Goal: Task Accomplishment & Management: Complete application form

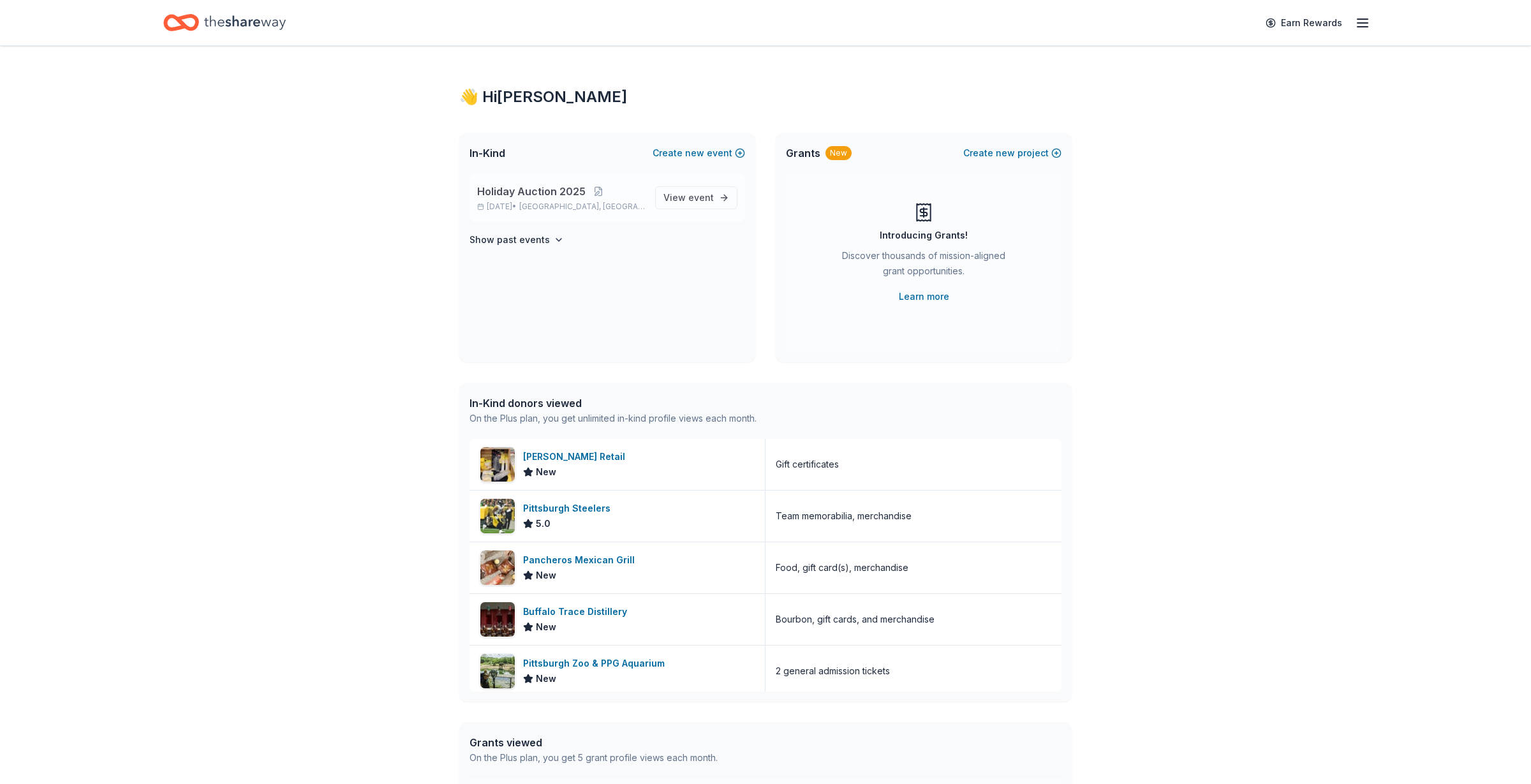
click at [569, 191] on span "Holiday Auction 2025" at bounding box center [531, 191] width 109 height 15
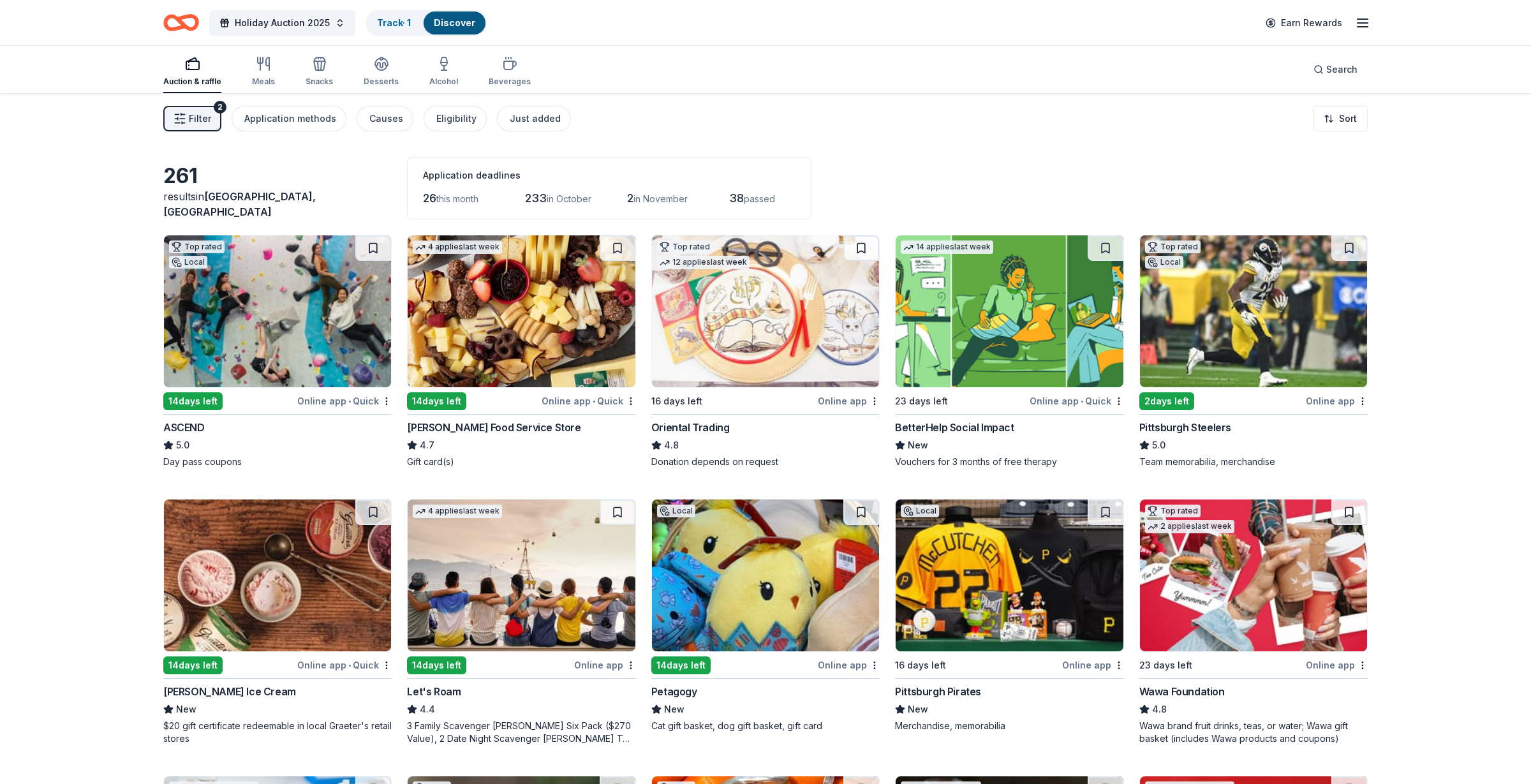
click at [1181, 392] on div "2 days left" at bounding box center [1167, 401] width 55 height 18
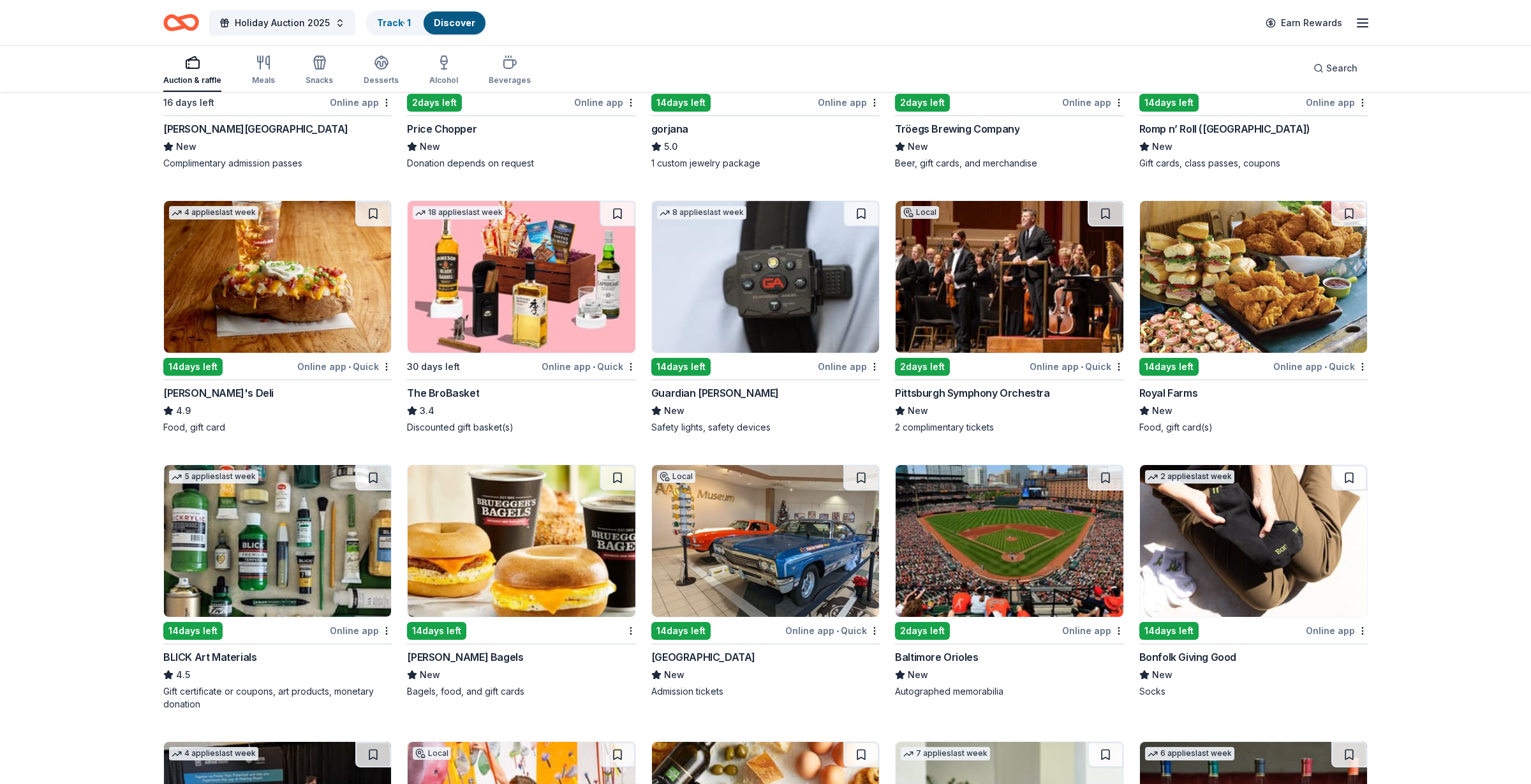
scroll to position [2505, 0]
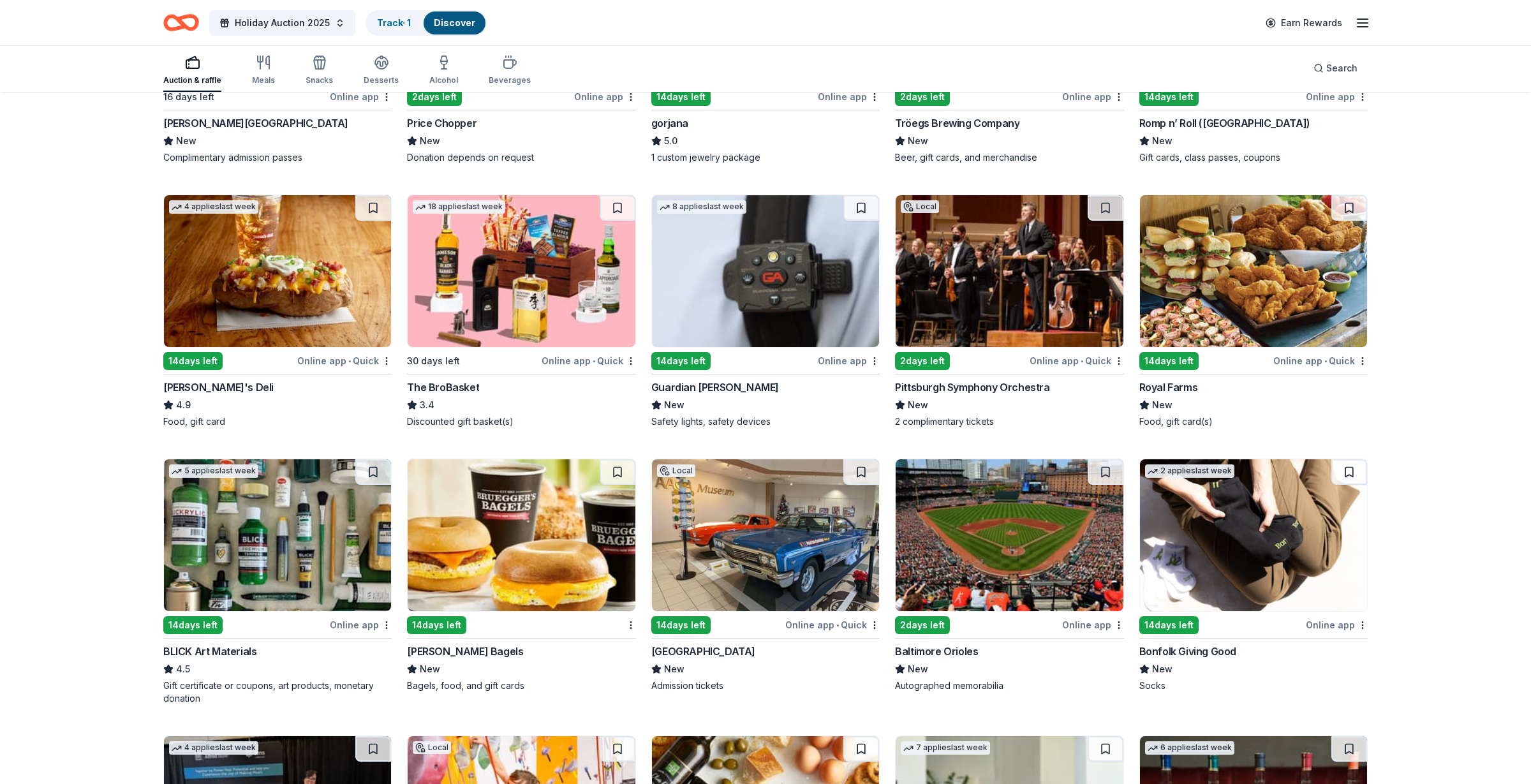
click at [923, 354] on div "2 days left" at bounding box center [922, 361] width 55 height 18
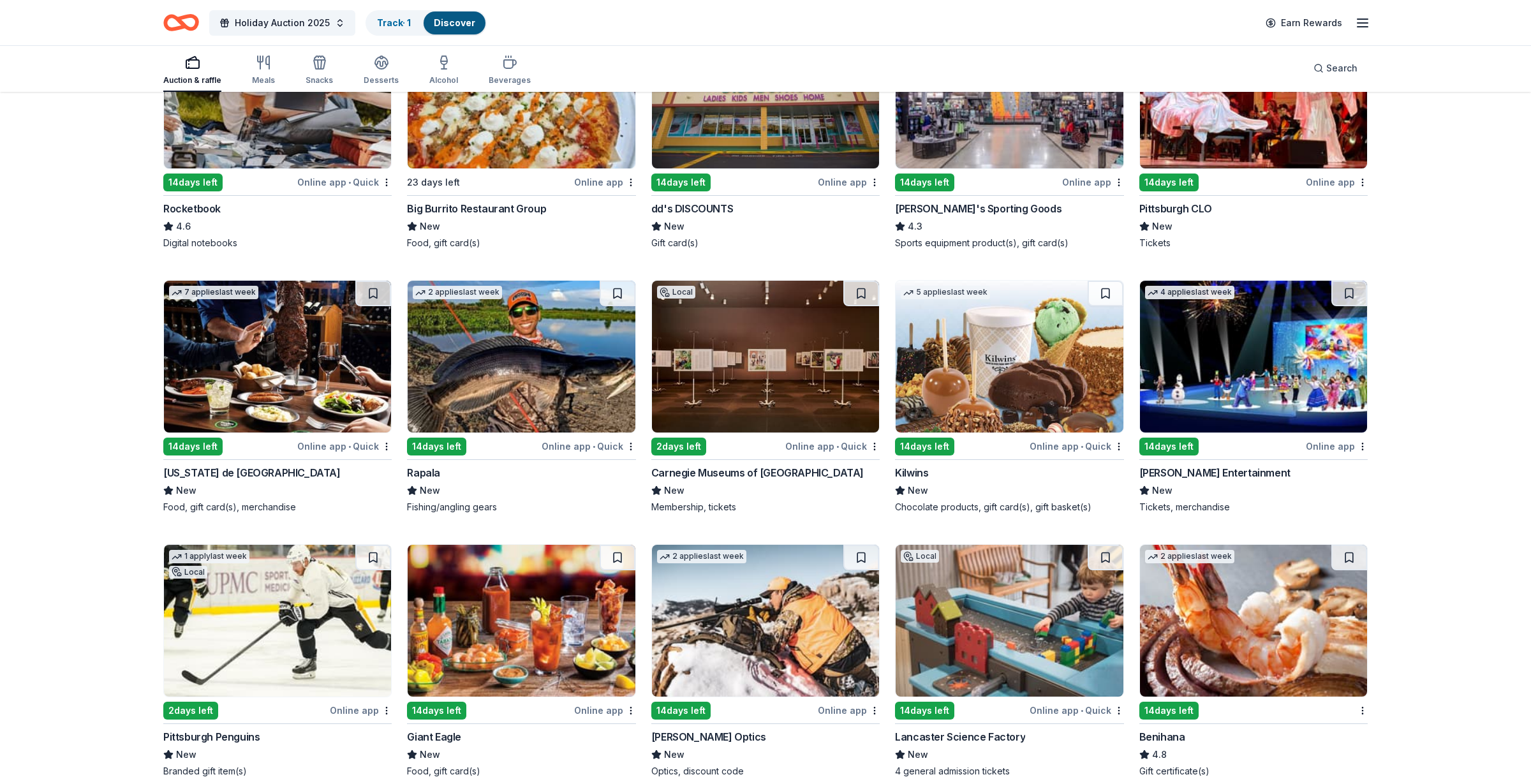
scroll to position [4912, 0]
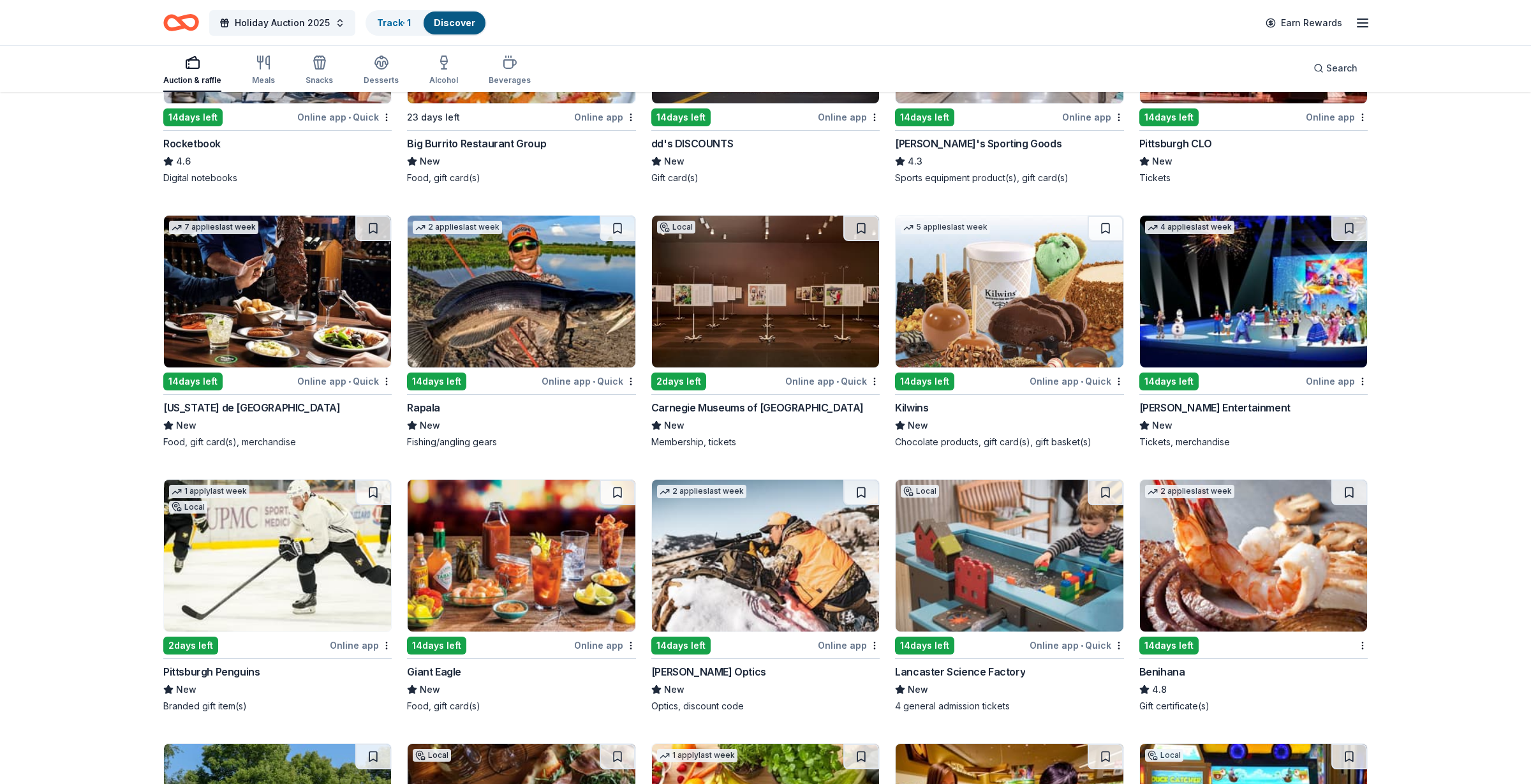
click at [1213, 405] on div "Feld Entertainment" at bounding box center [1215, 407] width 151 height 15
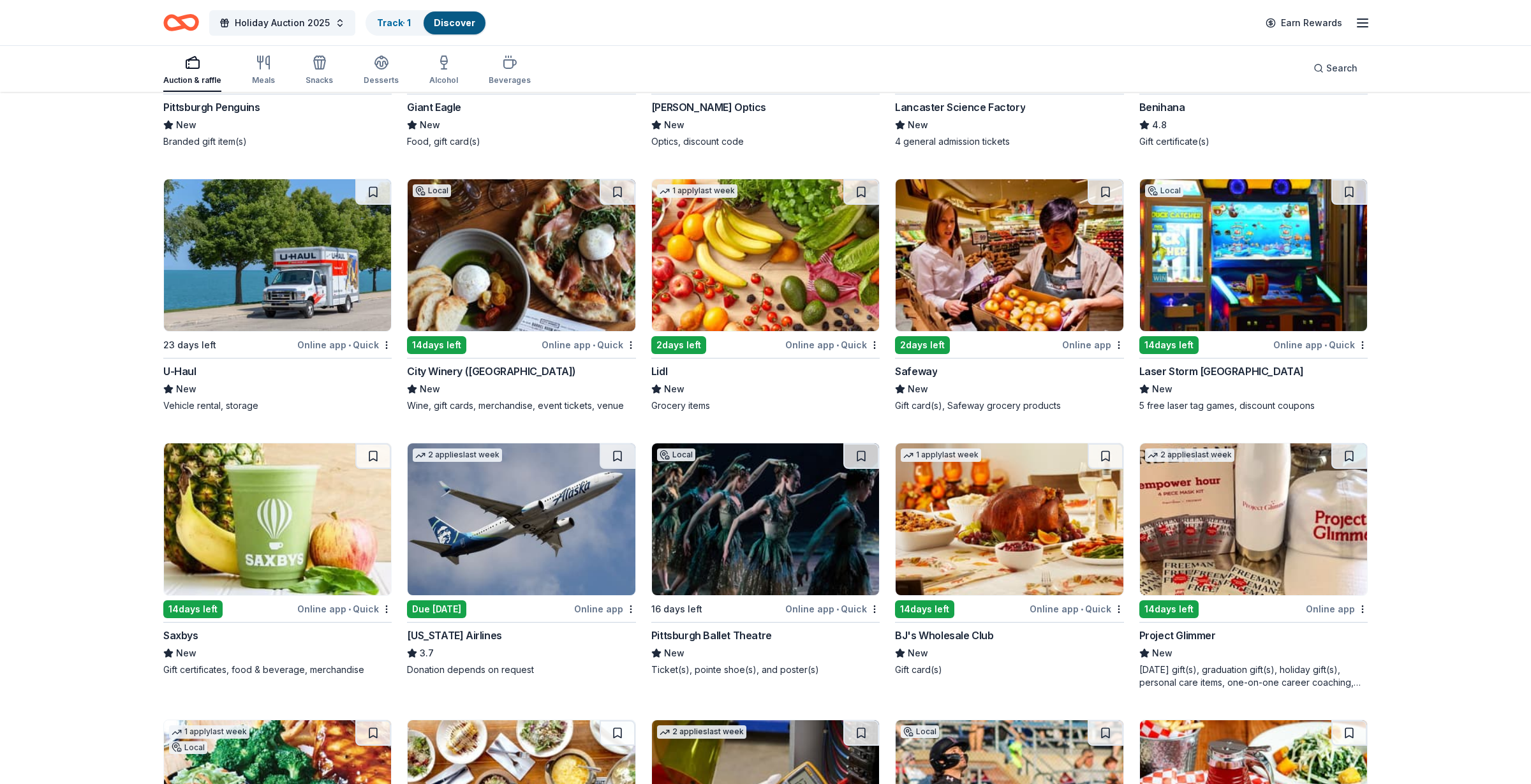
scroll to position [5801, 0]
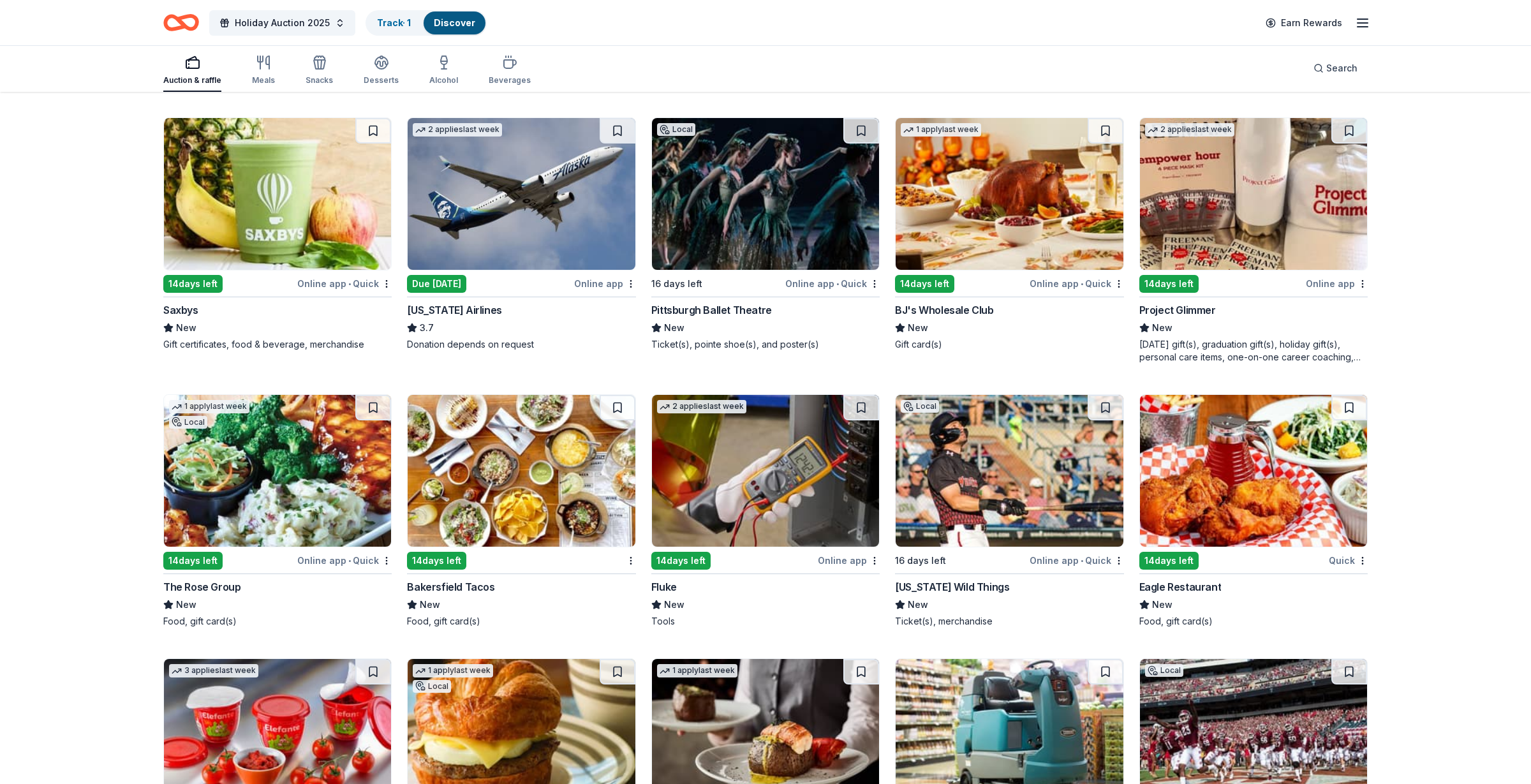
click at [942, 304] on div "BJ's Wholesale Club" at bounding box center [944, 309] width 98 height 15
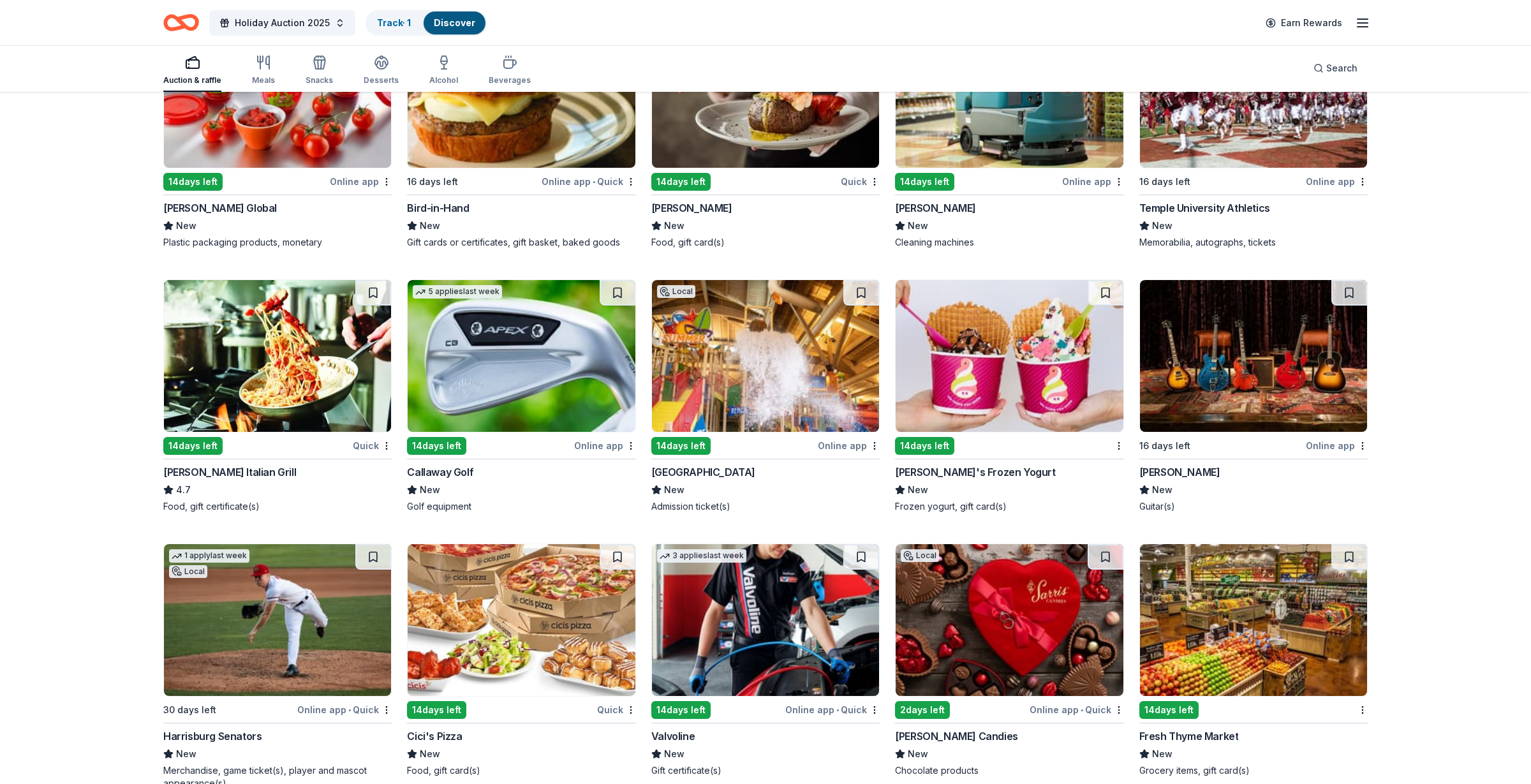
scroll to position [6495, 0]
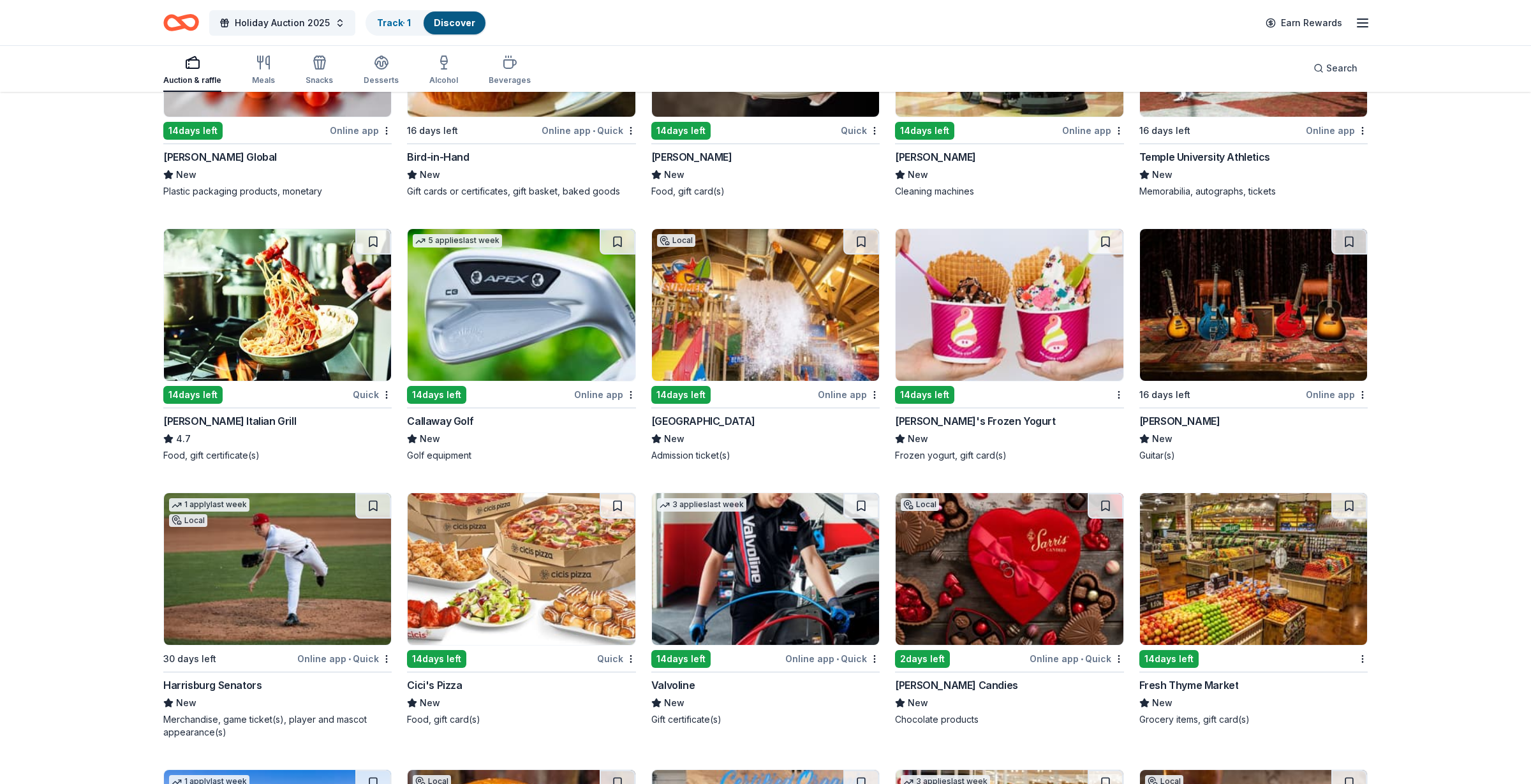
click at [513, 325] on img at bounding box center [521, 305] width 227 height 152
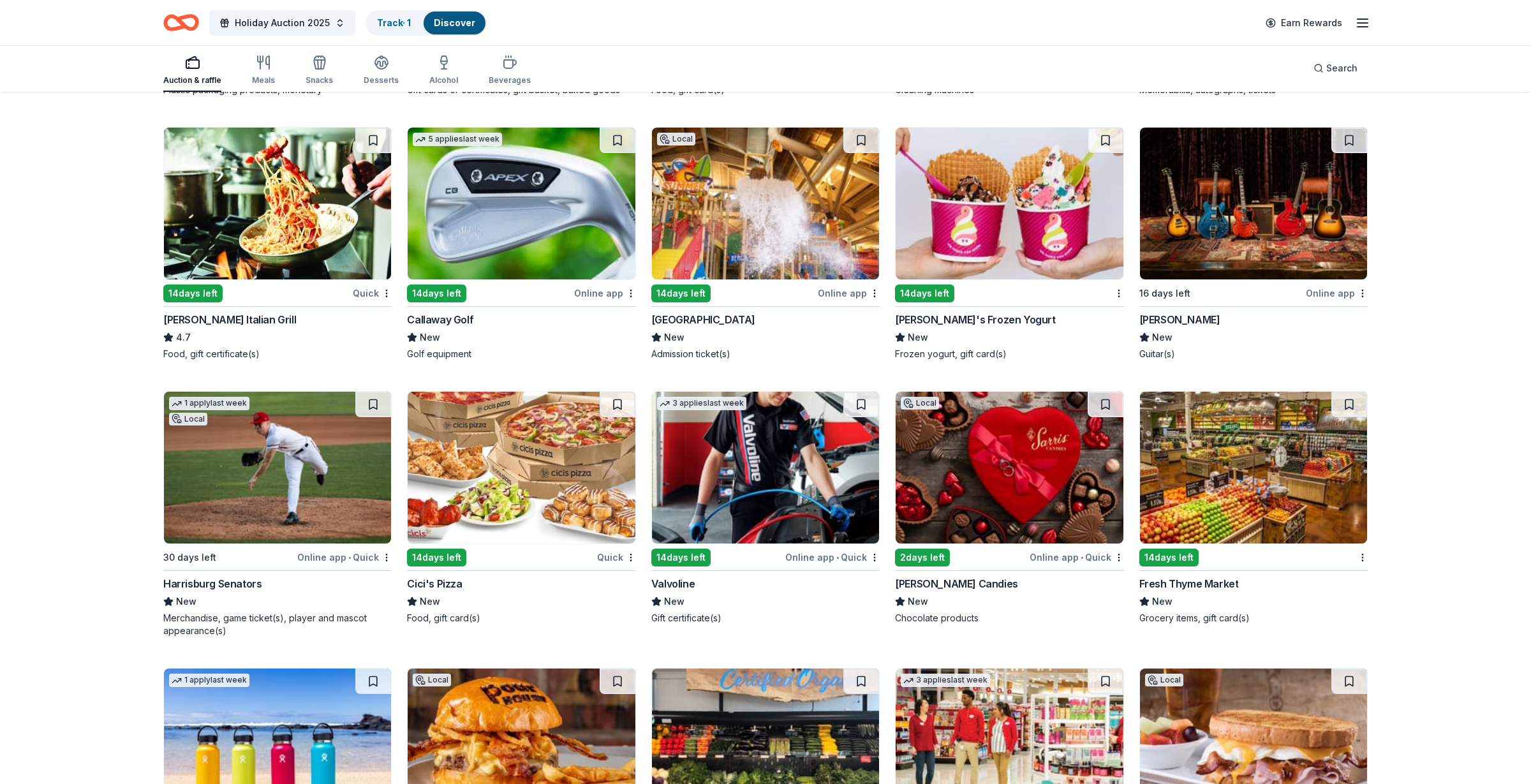
scroll to position [6820, 0]
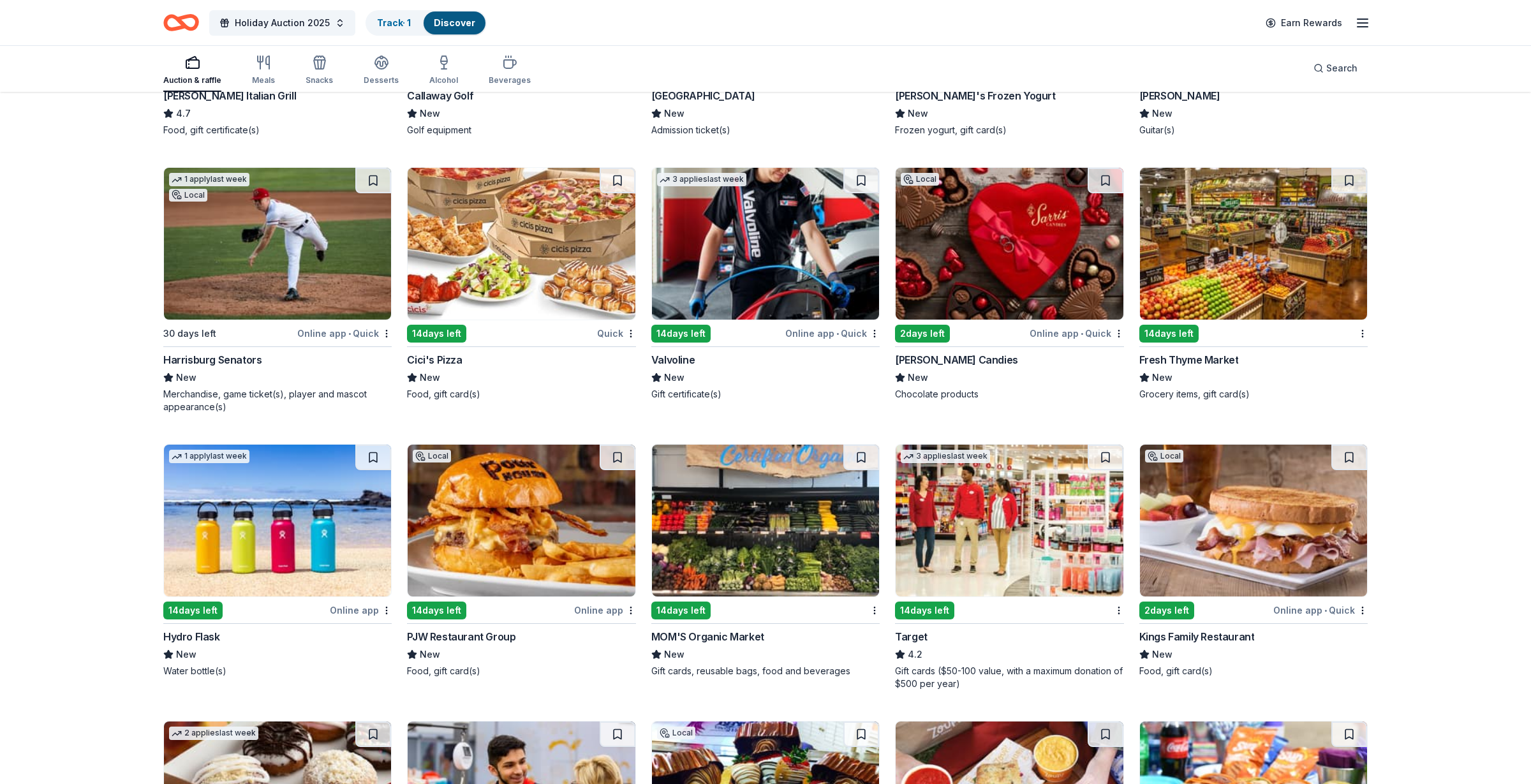
click at [907, 325] on div "2 days left" at bounding box center [922, 334] width 55 height 18
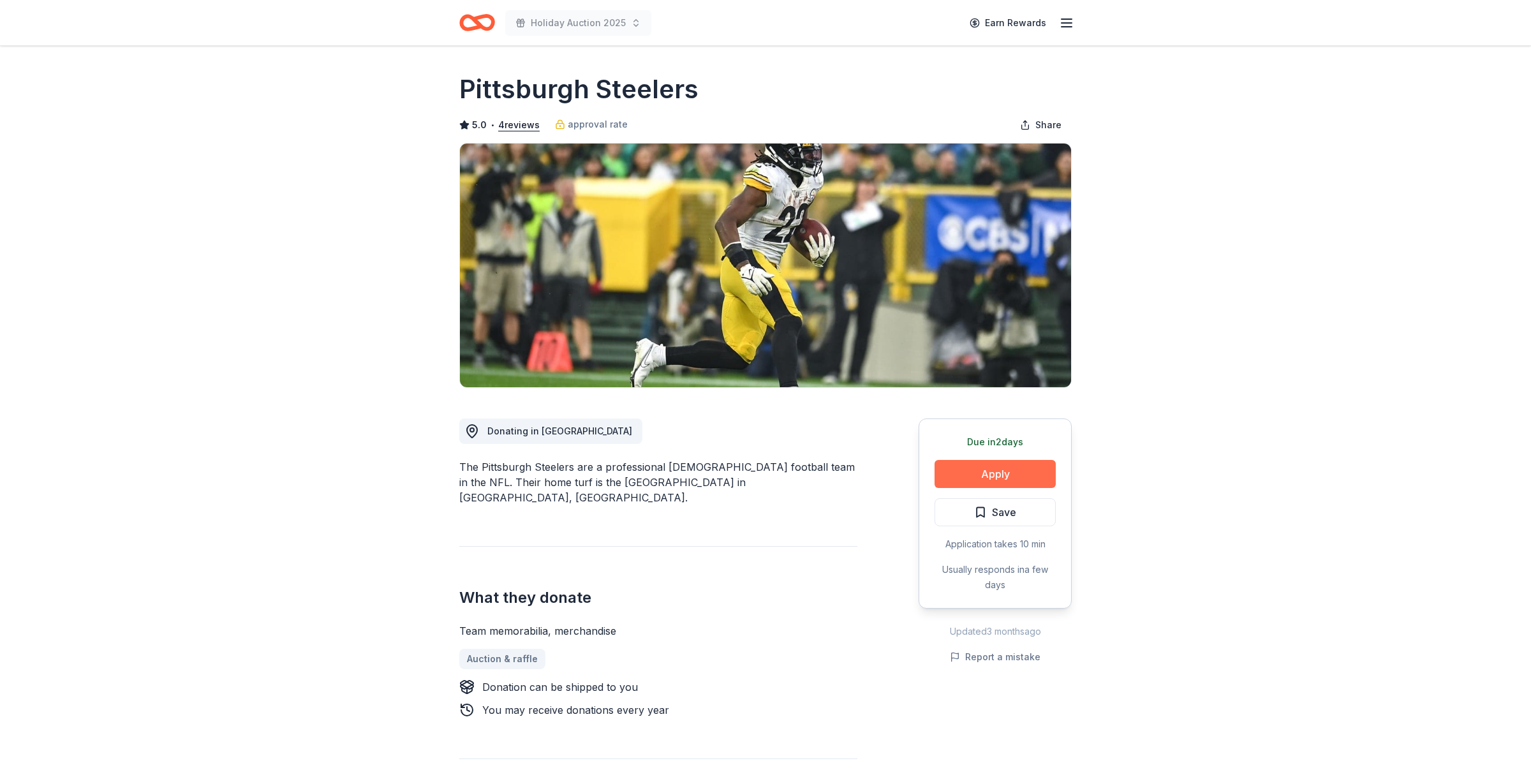
click at [998, 481] on button "Apply" at bounding box center [995, 473] width 121 height 28
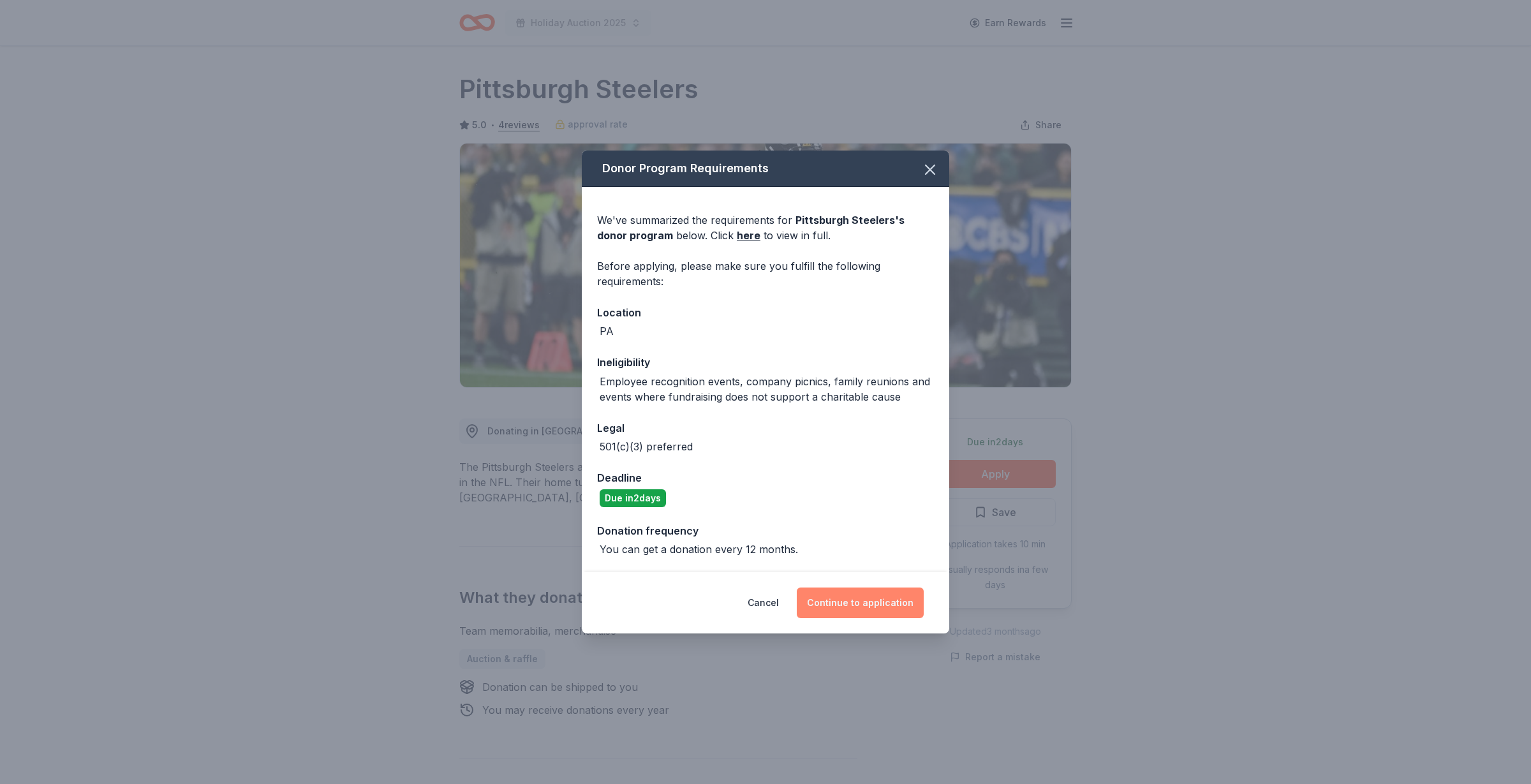
click at [861, 607] on button "Continue to application" at bounding box center [860, 602] width 127 height 31
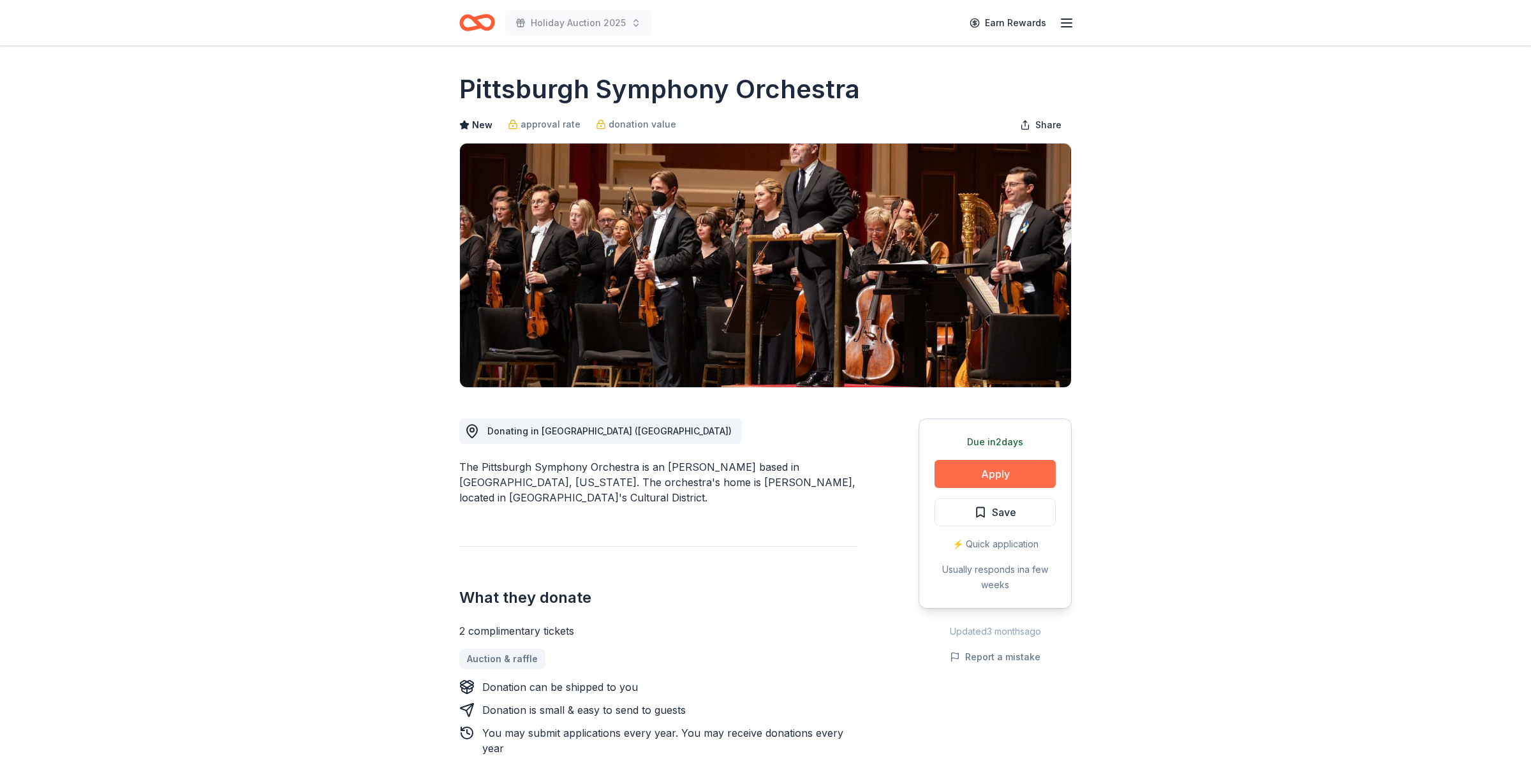
click at [997, 479] on button "Apply" at bounding box center [995, 473] width 121 height 28
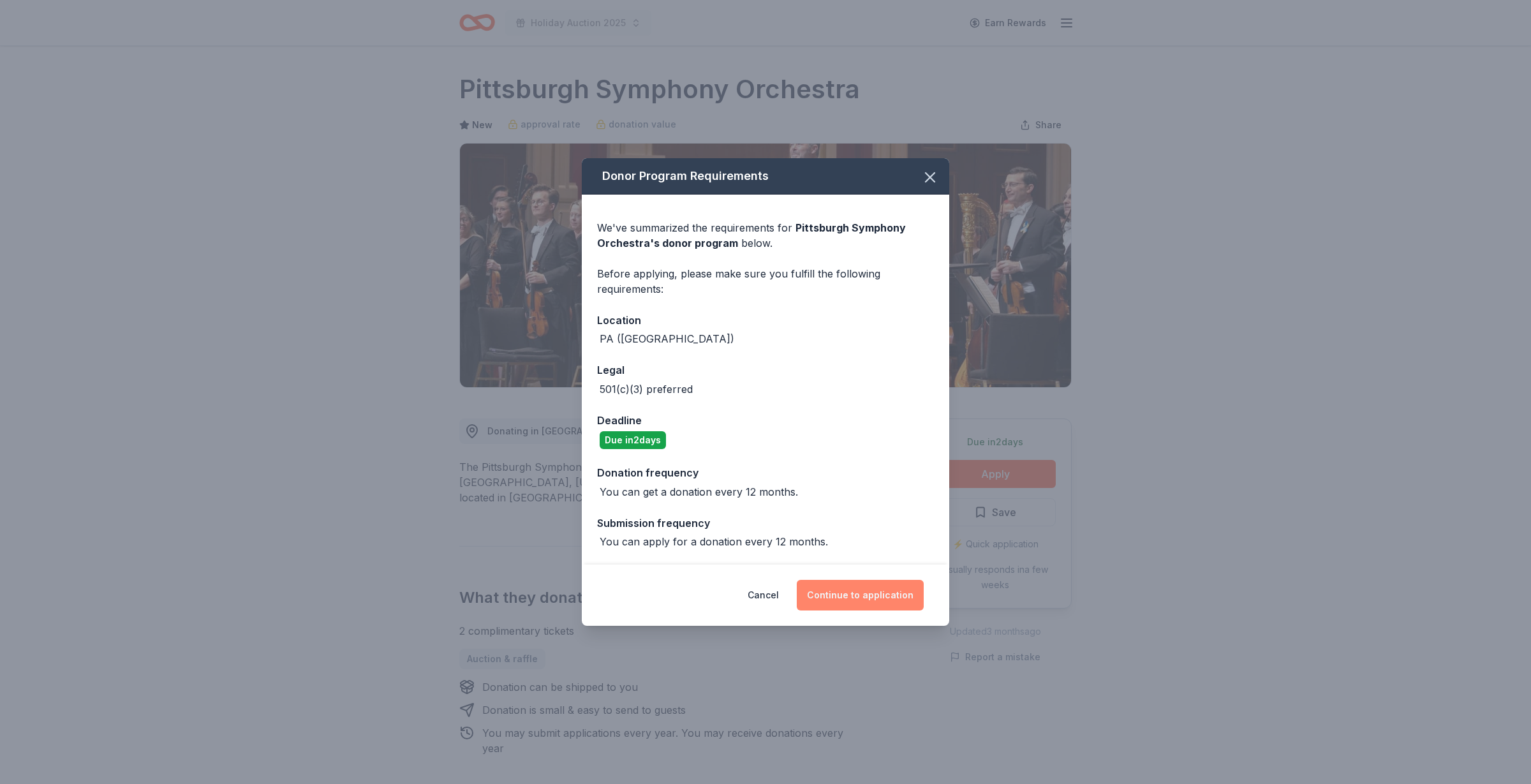
click at [846, 598] on button "Continue to application" at bounding box center [860, 595] width 127 height 31
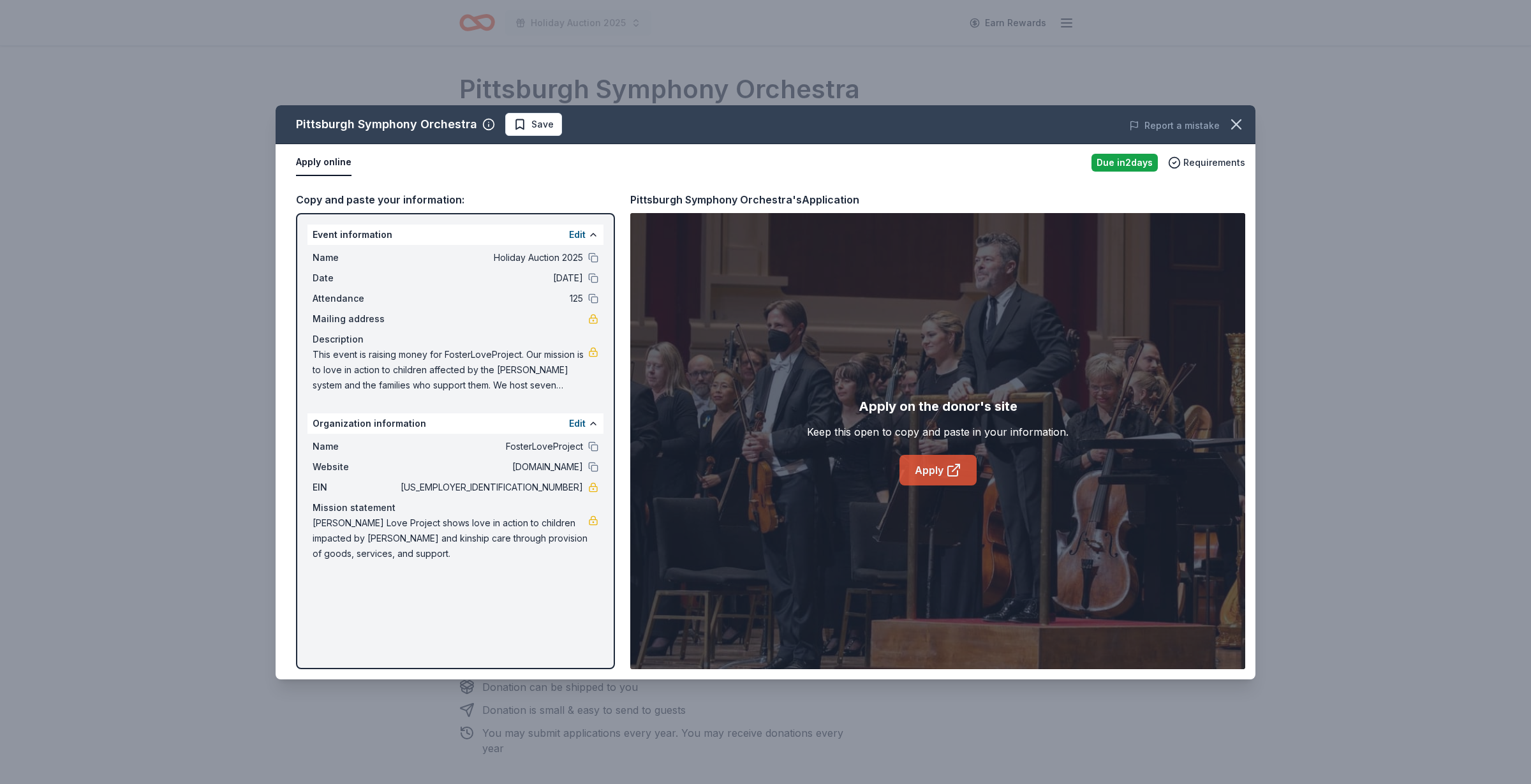
click at [914, 470] on link "Apply" at bounding box center [938, 470] width 77 height 31
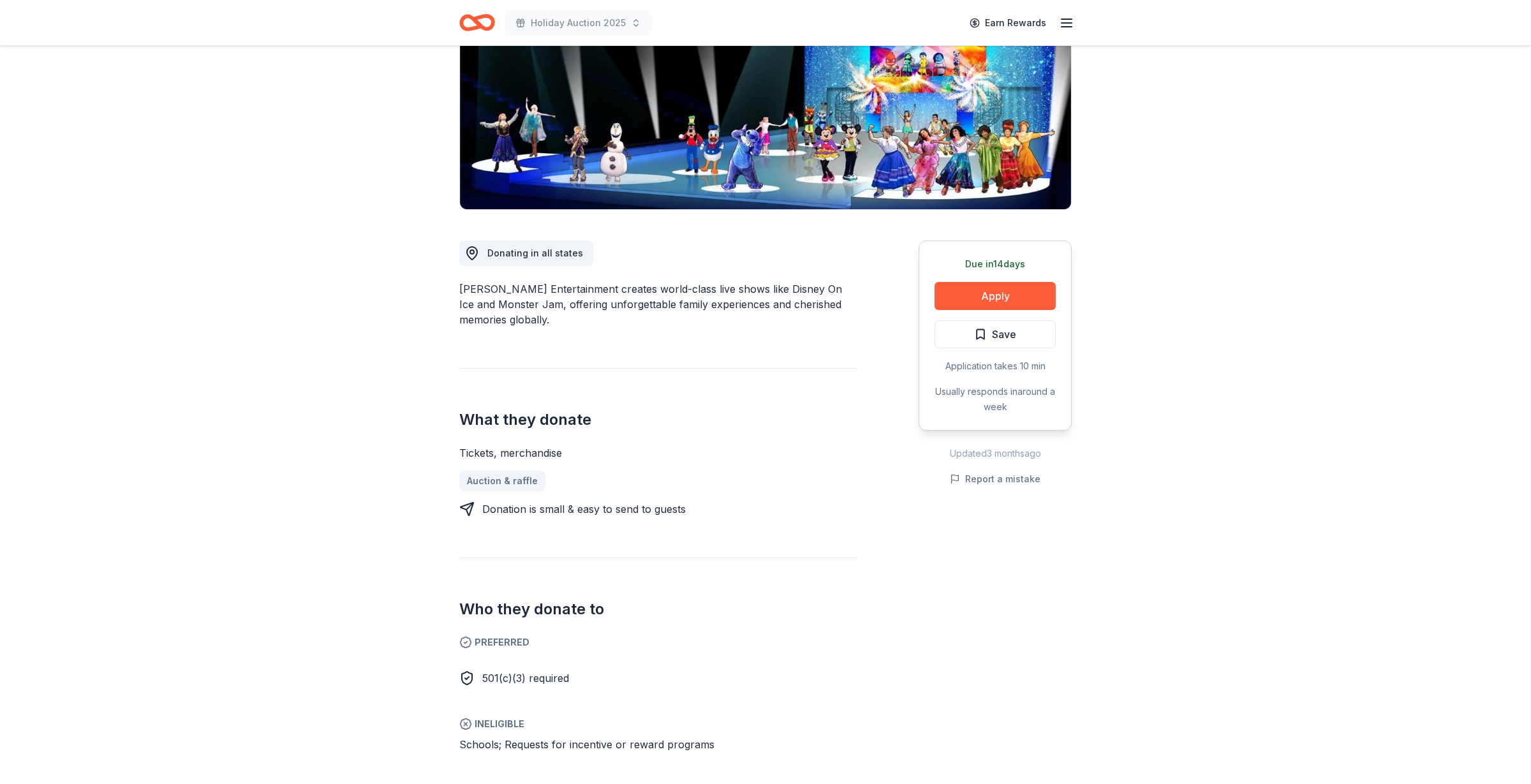
scroll to position [228, 0]
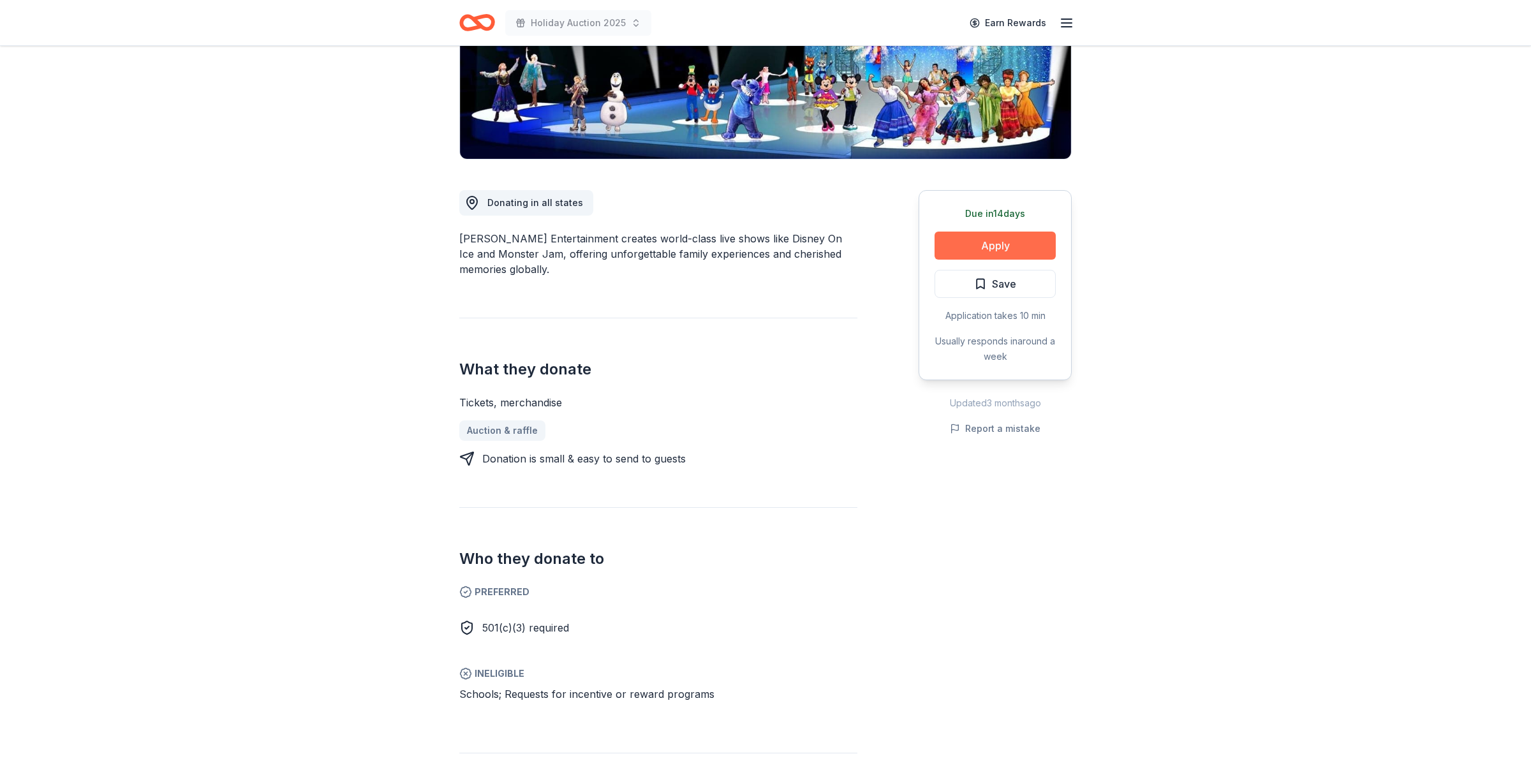
click at [1008, 242] on button "Apply" at bounding box center [995, 245] width 121 height 28
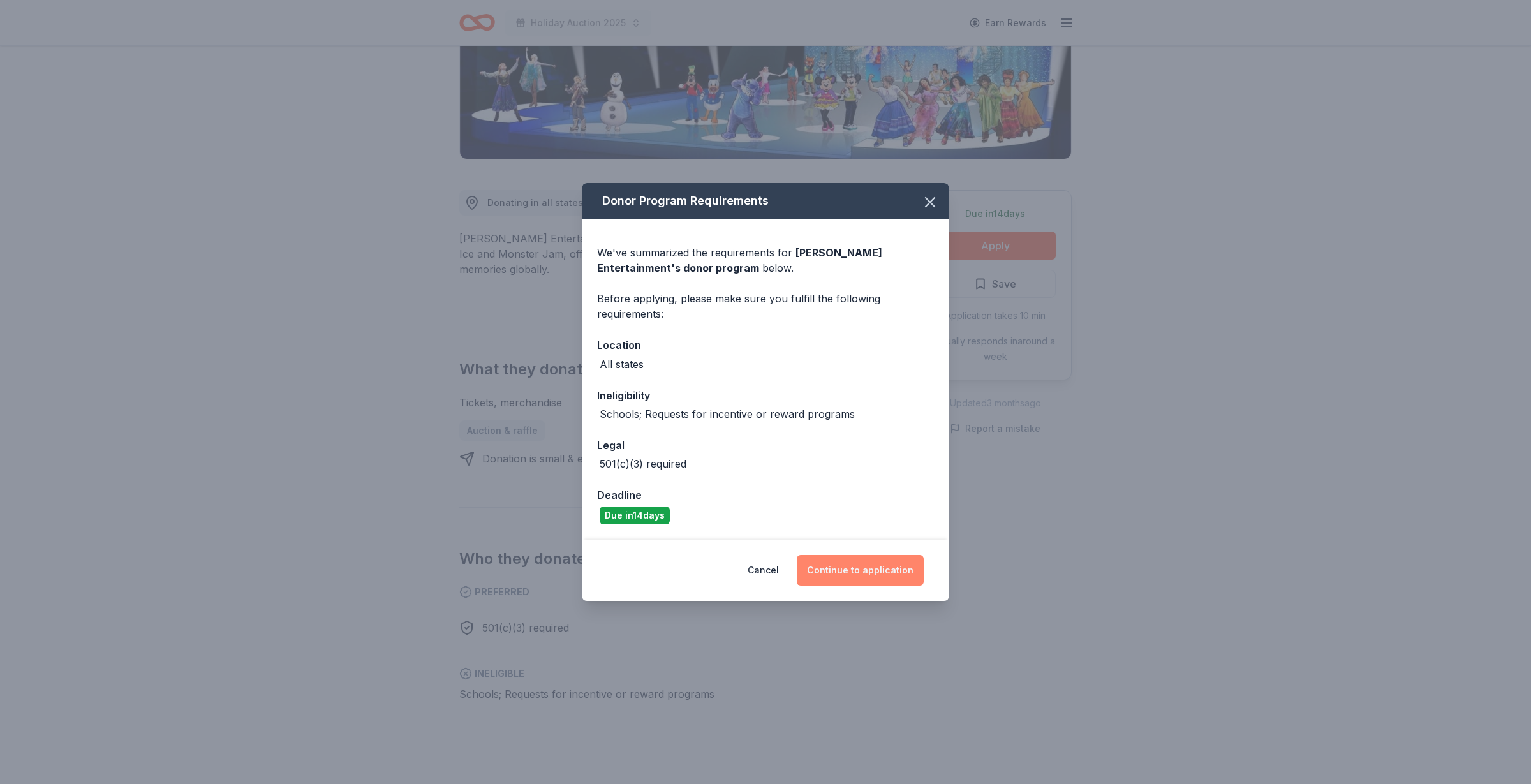
click at [864, 564] on button "Continue to application" at bounding box center [860, 570] width 127 height 31
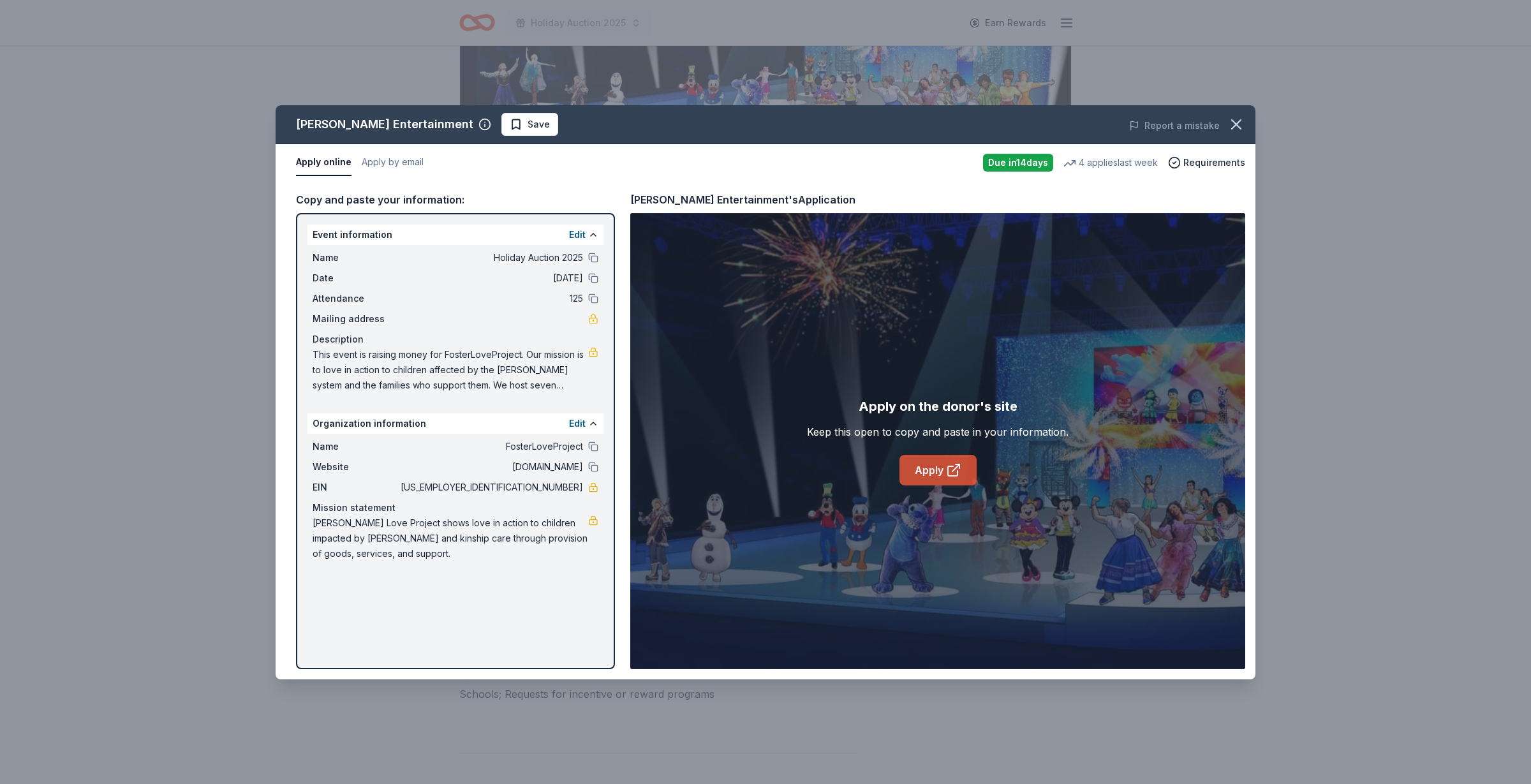
click at [937, 473] on link "Apply" at bounding box center [938, 470] width 77 height 31
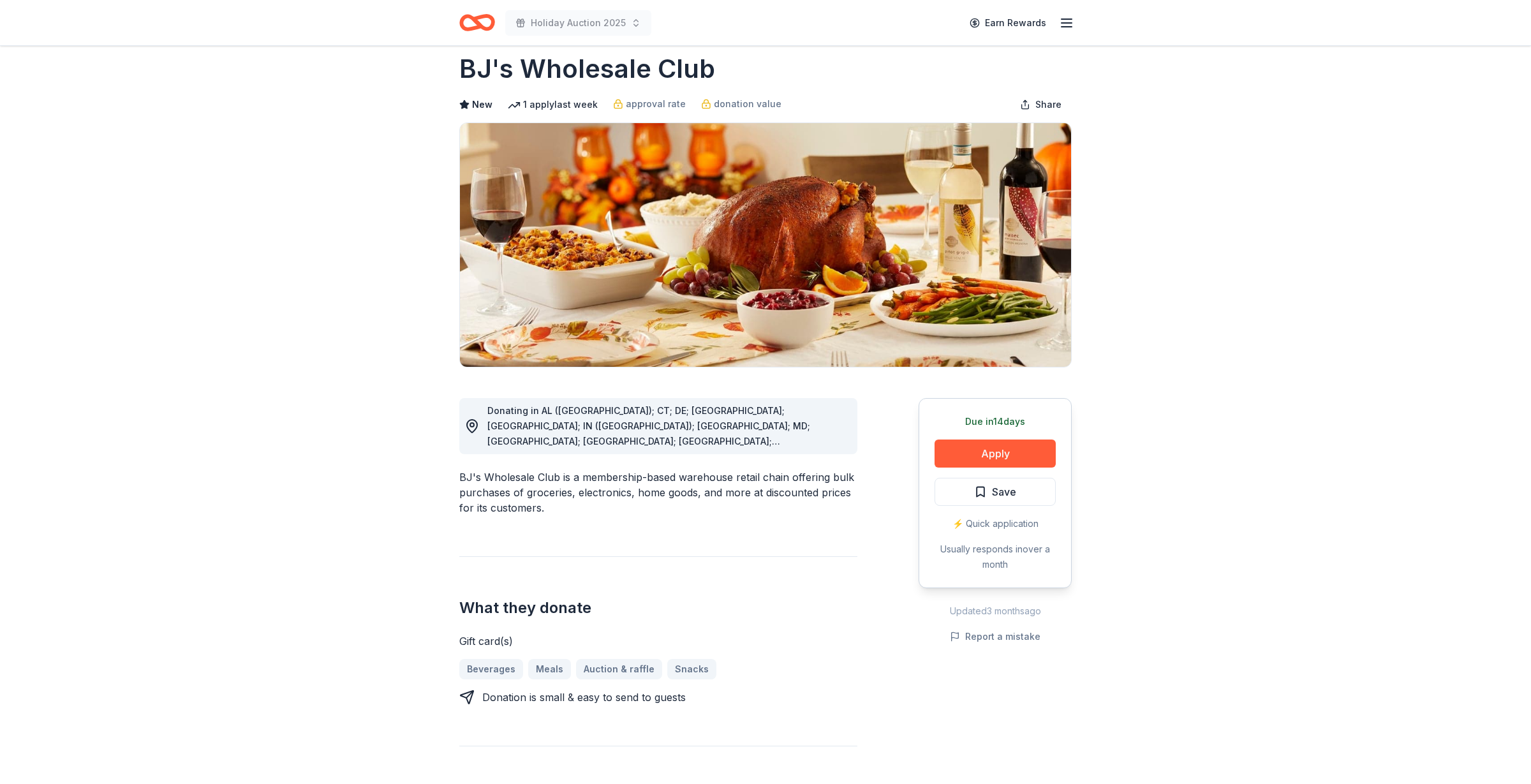
scroll to position [112, 0]
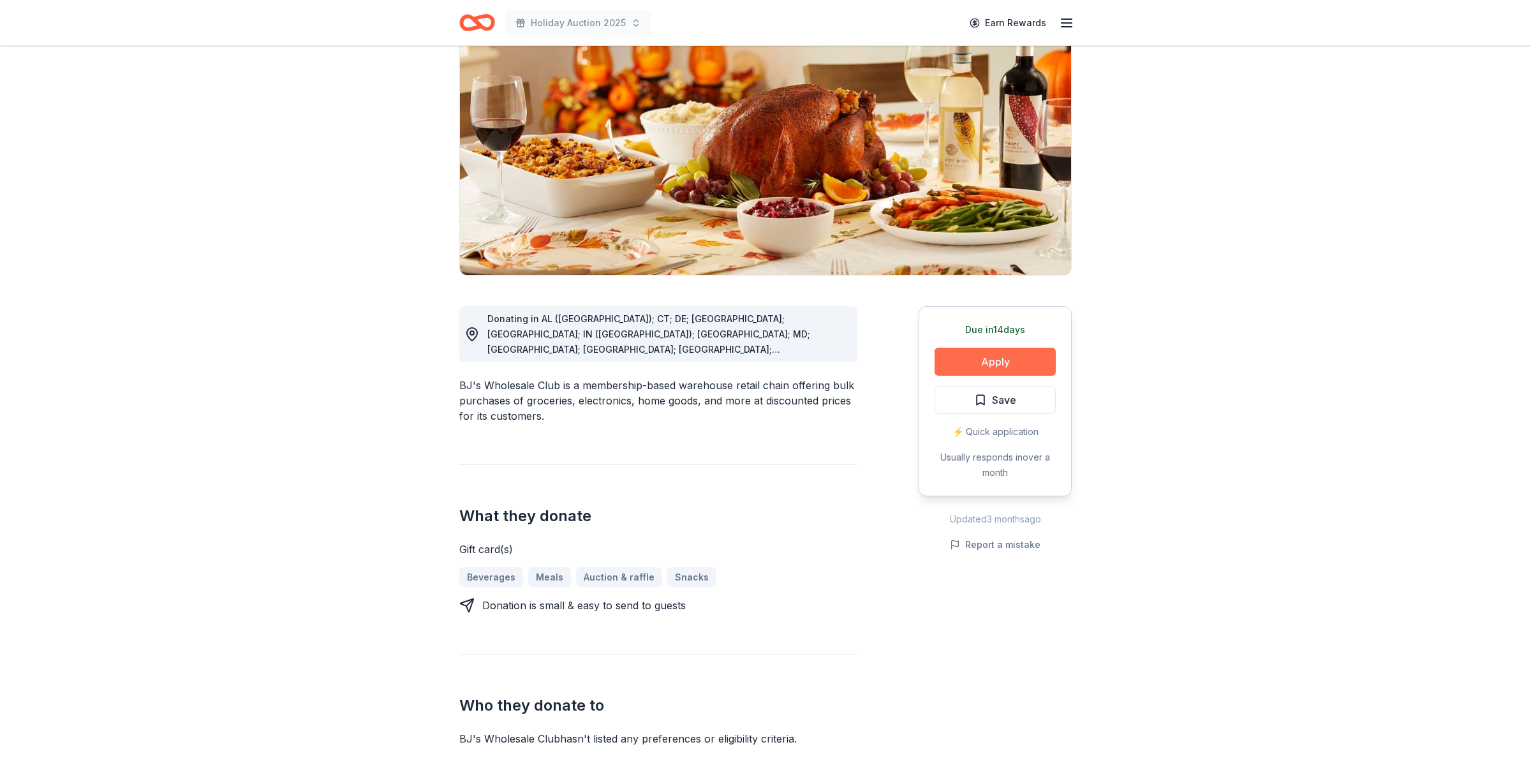
click at [1000, 359] on button "Apply" at bounding box center [995, 361] width 121 height 28
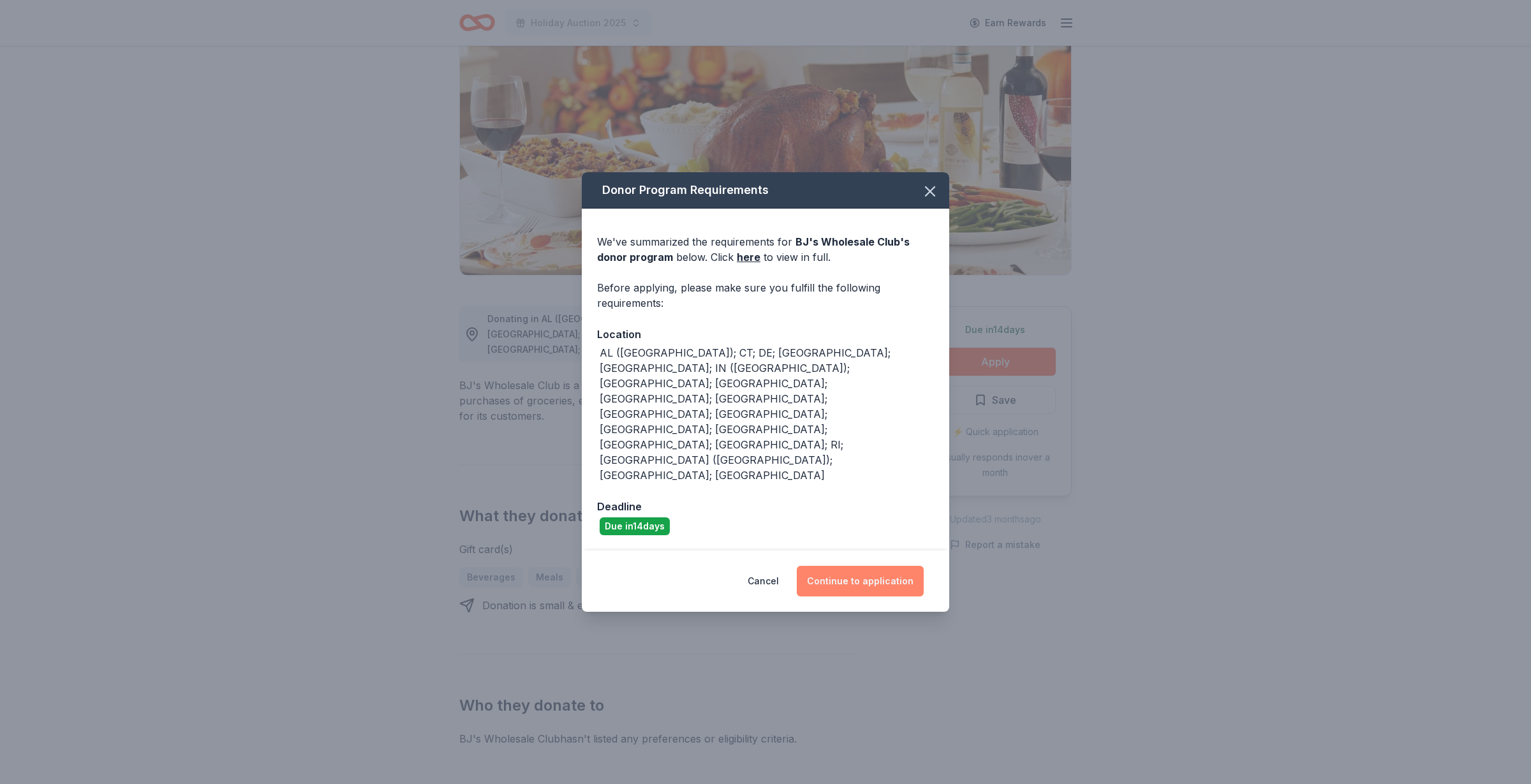
click at [878, 566] on button "Continue to application" at bounding box center [860, 581] width 127 height 31
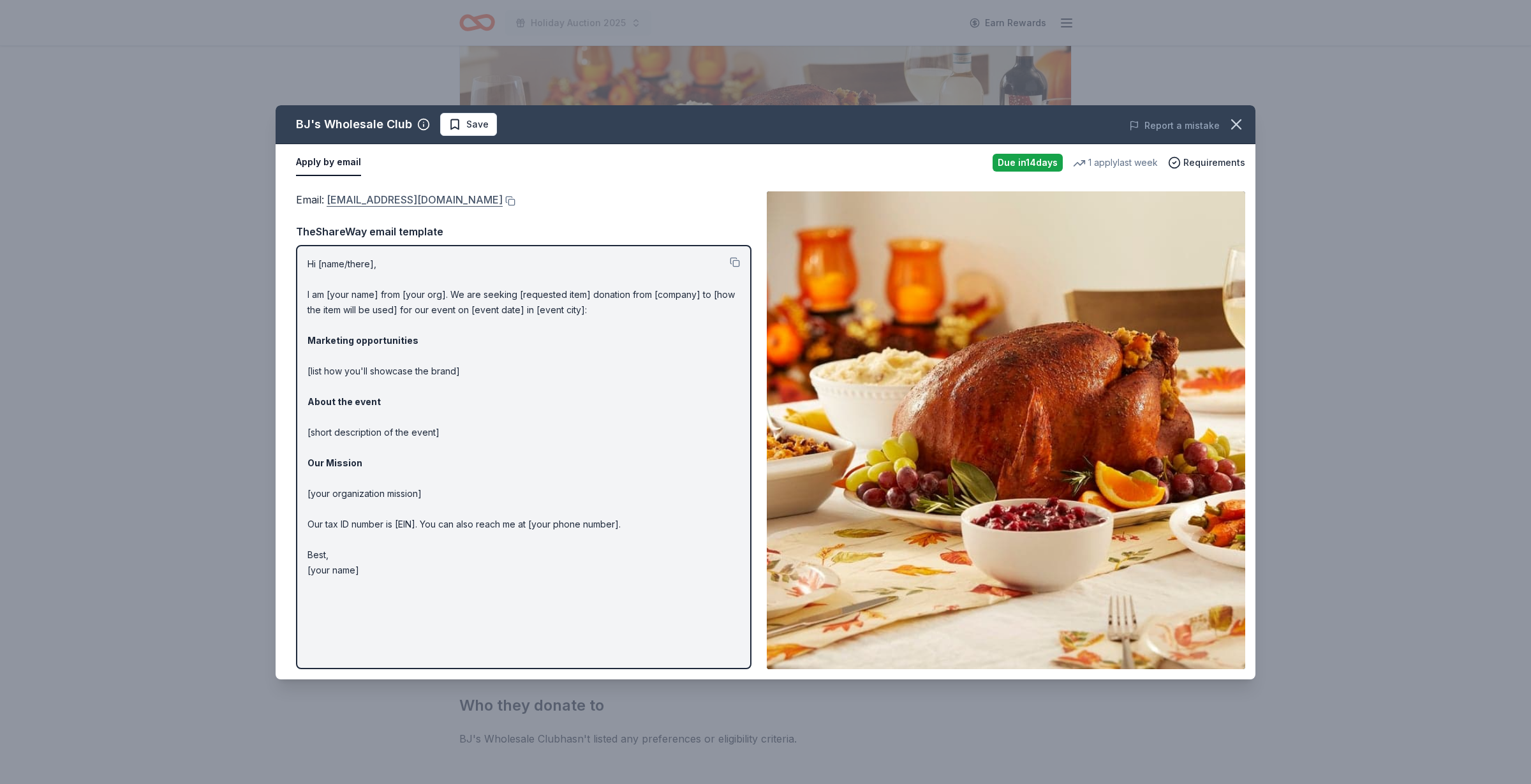
click at [357, 195] on link "[EMAIL_ADDRESS][DOMAIN_NAME]" at bounding box center [415, 200] width 176 height 16
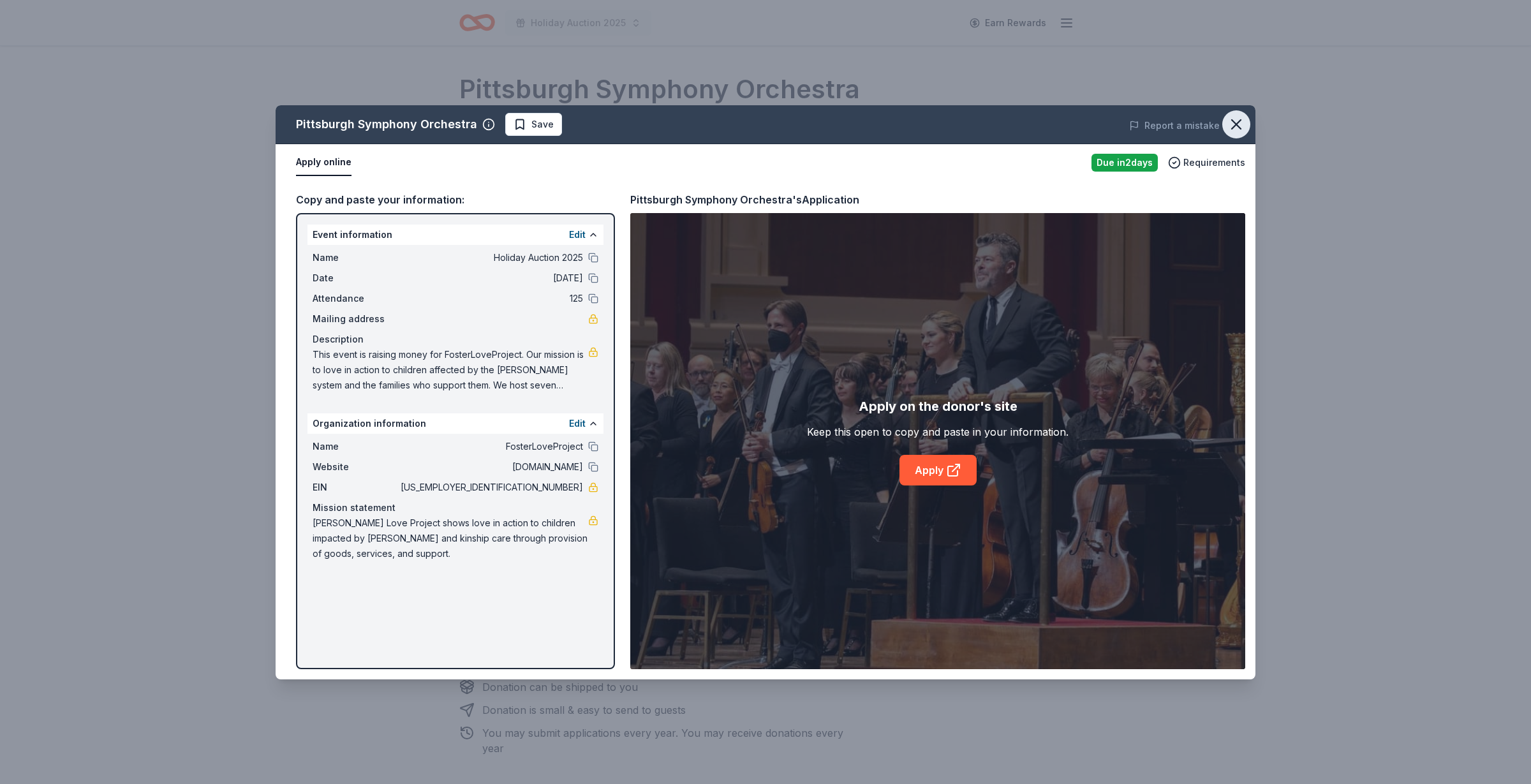
click at [1233, 122] on icon "button" at bounding box center [1236, 124] width 18 height 18
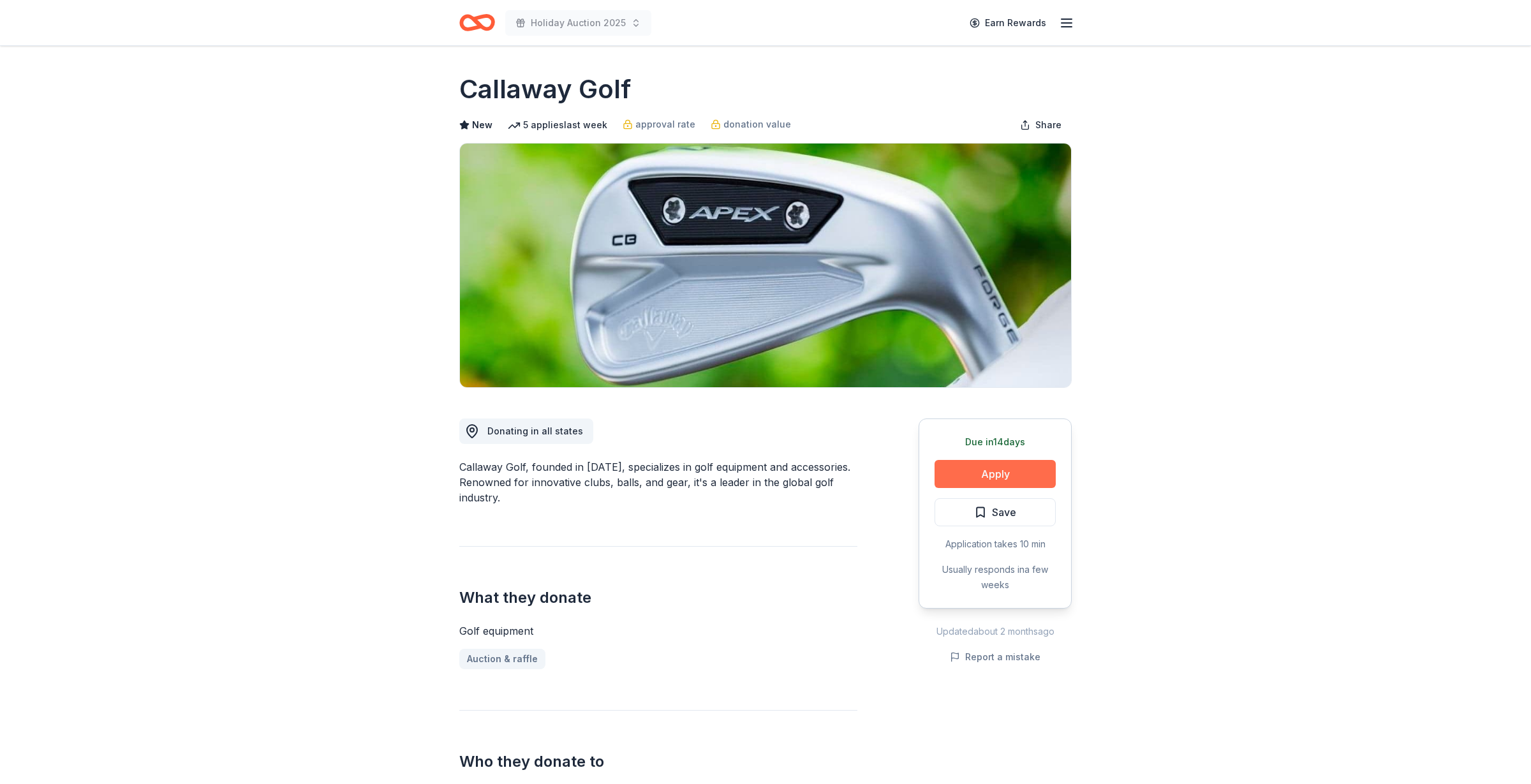
click at [956, 470] on button "Apply" at bounding box center [995, 473] width 121 height 28
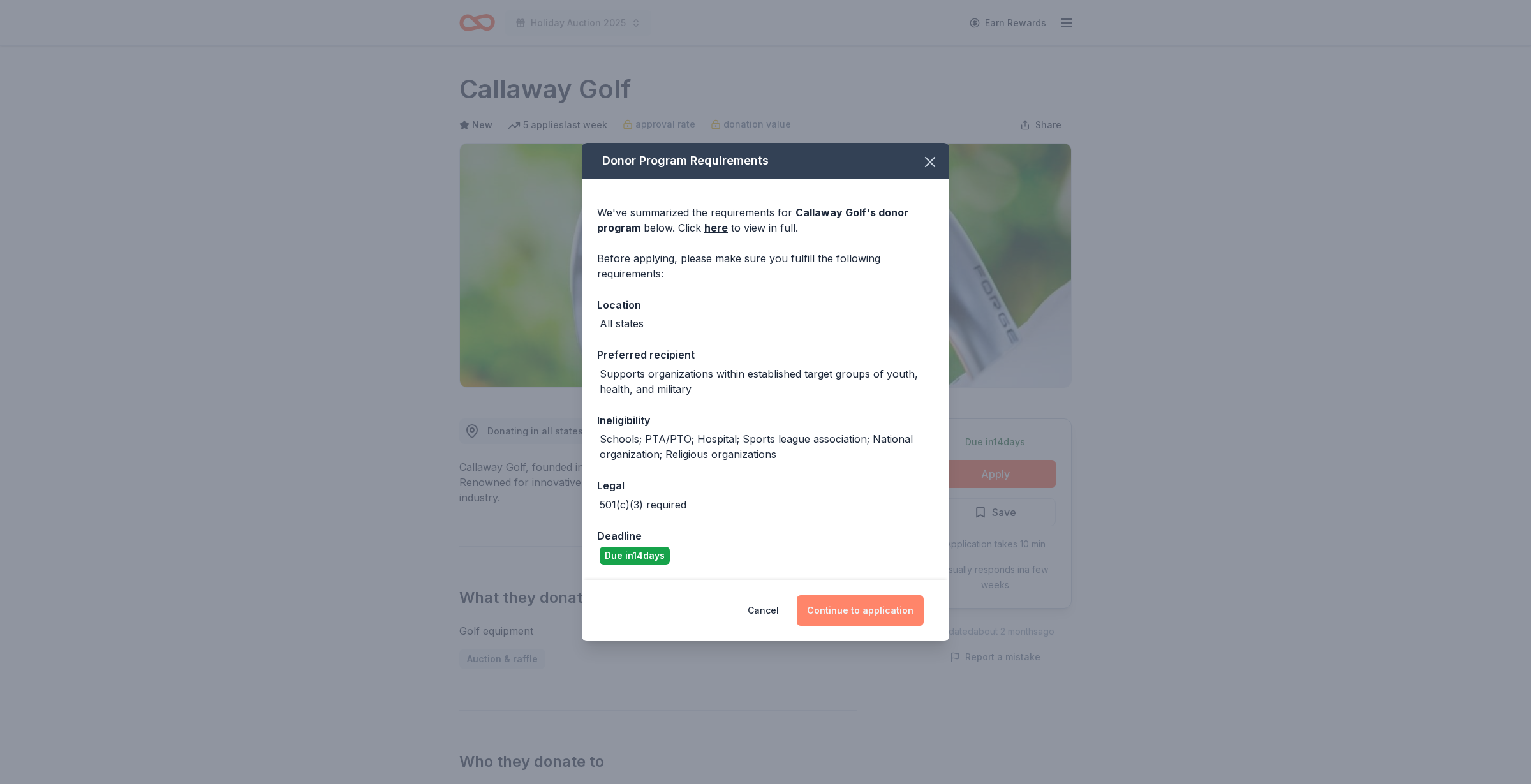
click at [856, 602] on button "Continue to application" at bounding box center [860, 610] width 127 height 31
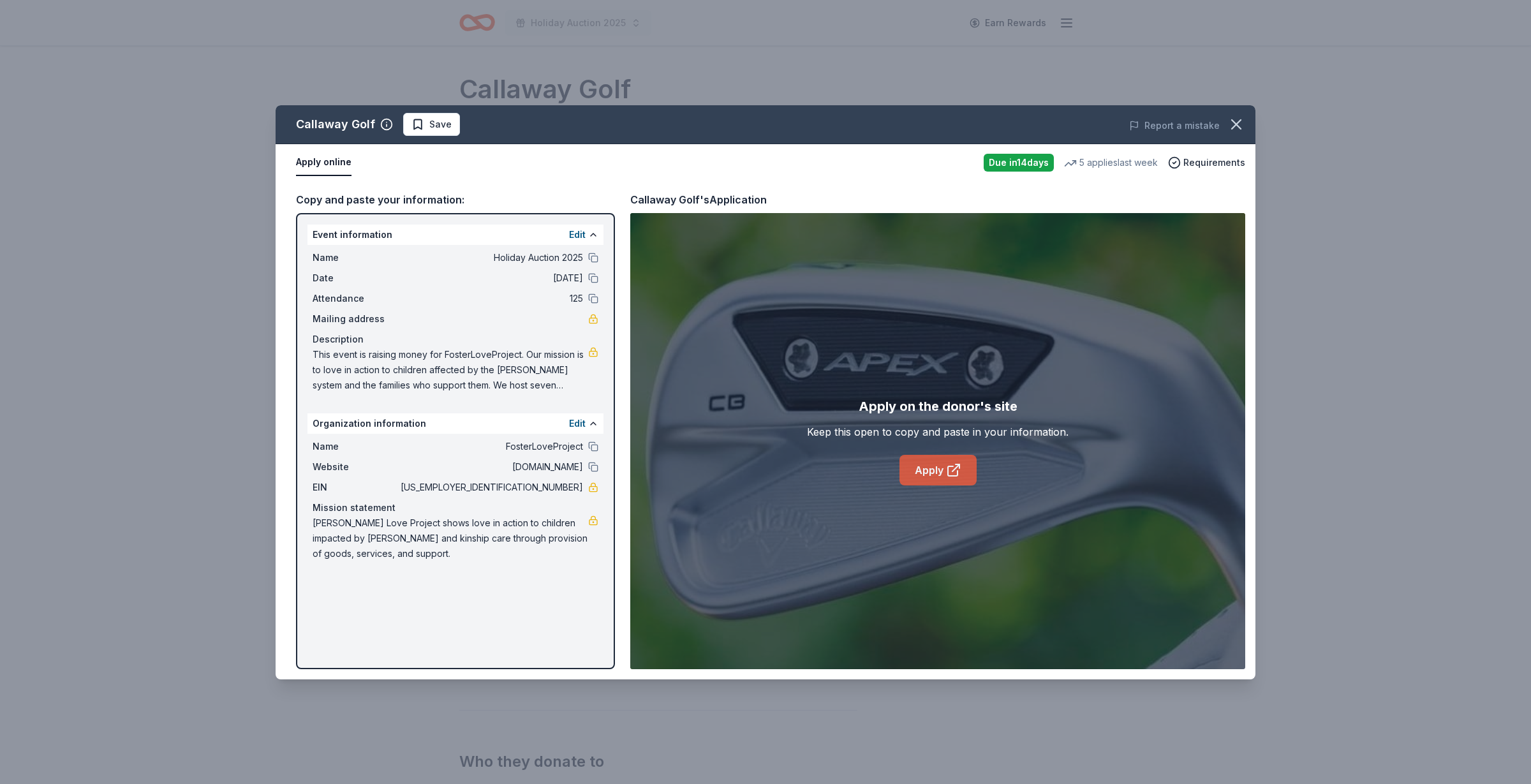
click at [922, 474] on link "Apply" at bounding box center [938, 470] width 77 height 31
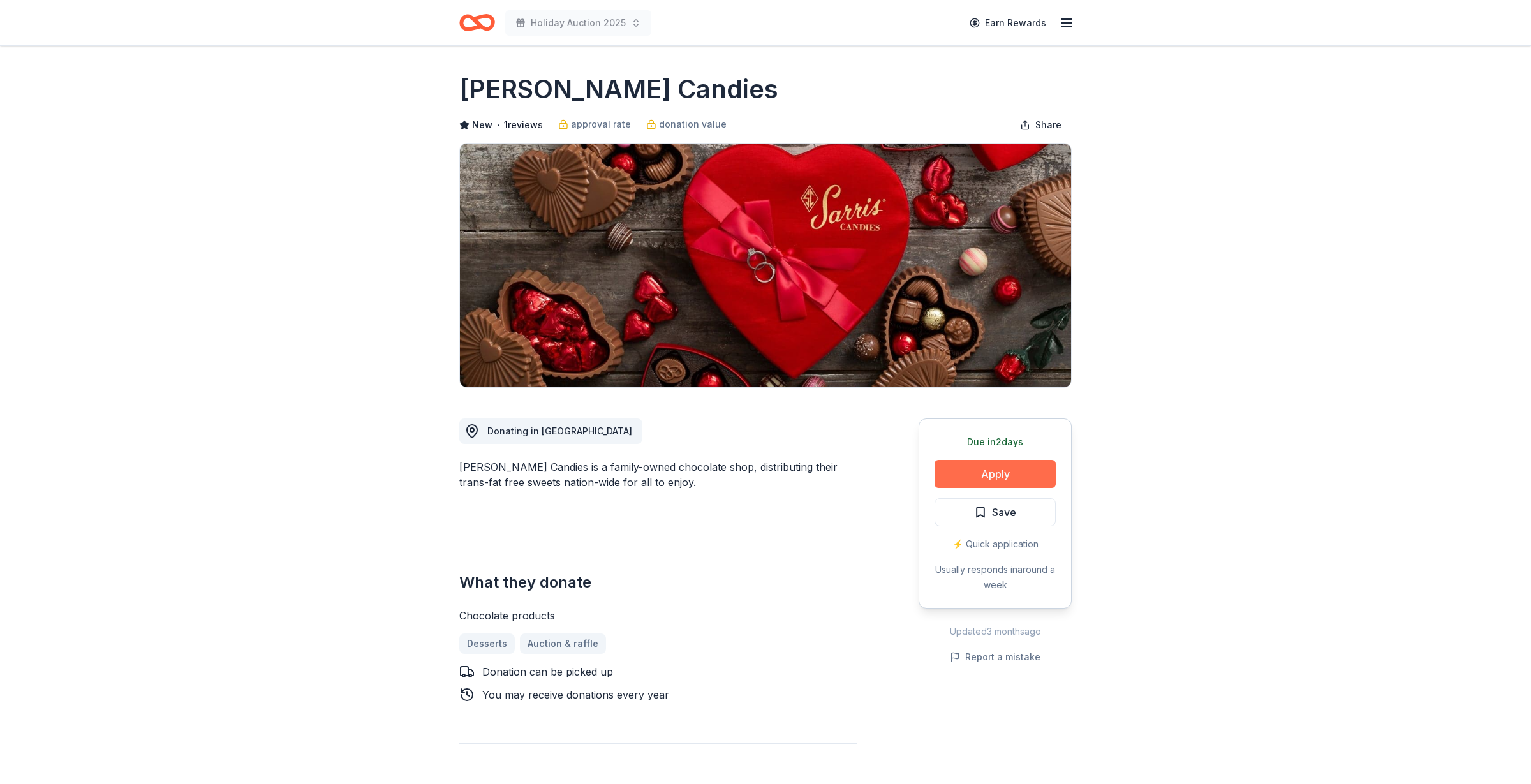
click at [993, 477] on button "Apply" at bounding box center [995, 473] width 121 height 28
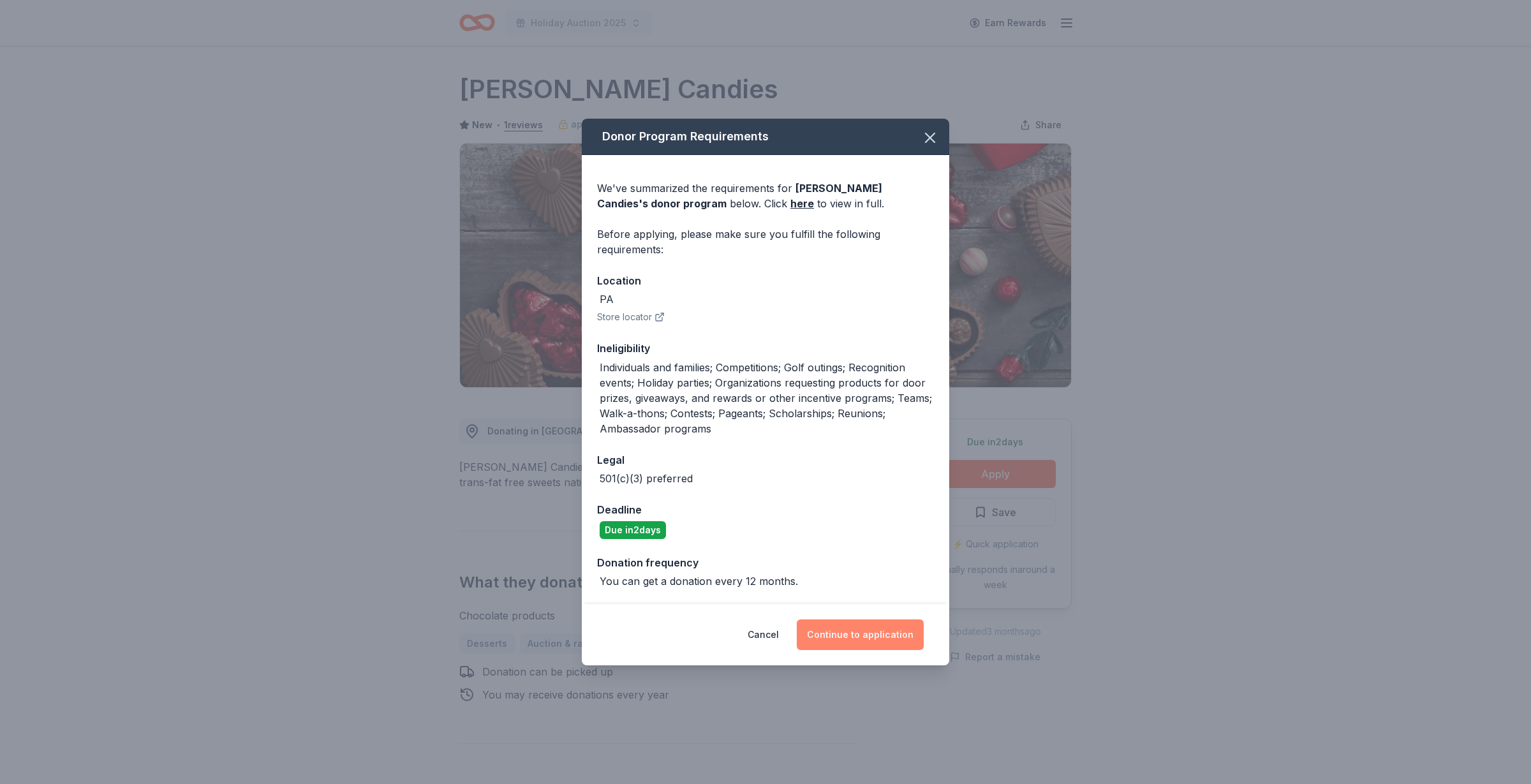
click at [866, 630] on button "Continue to application" at bounding box center [860, 635] width 127 height 31
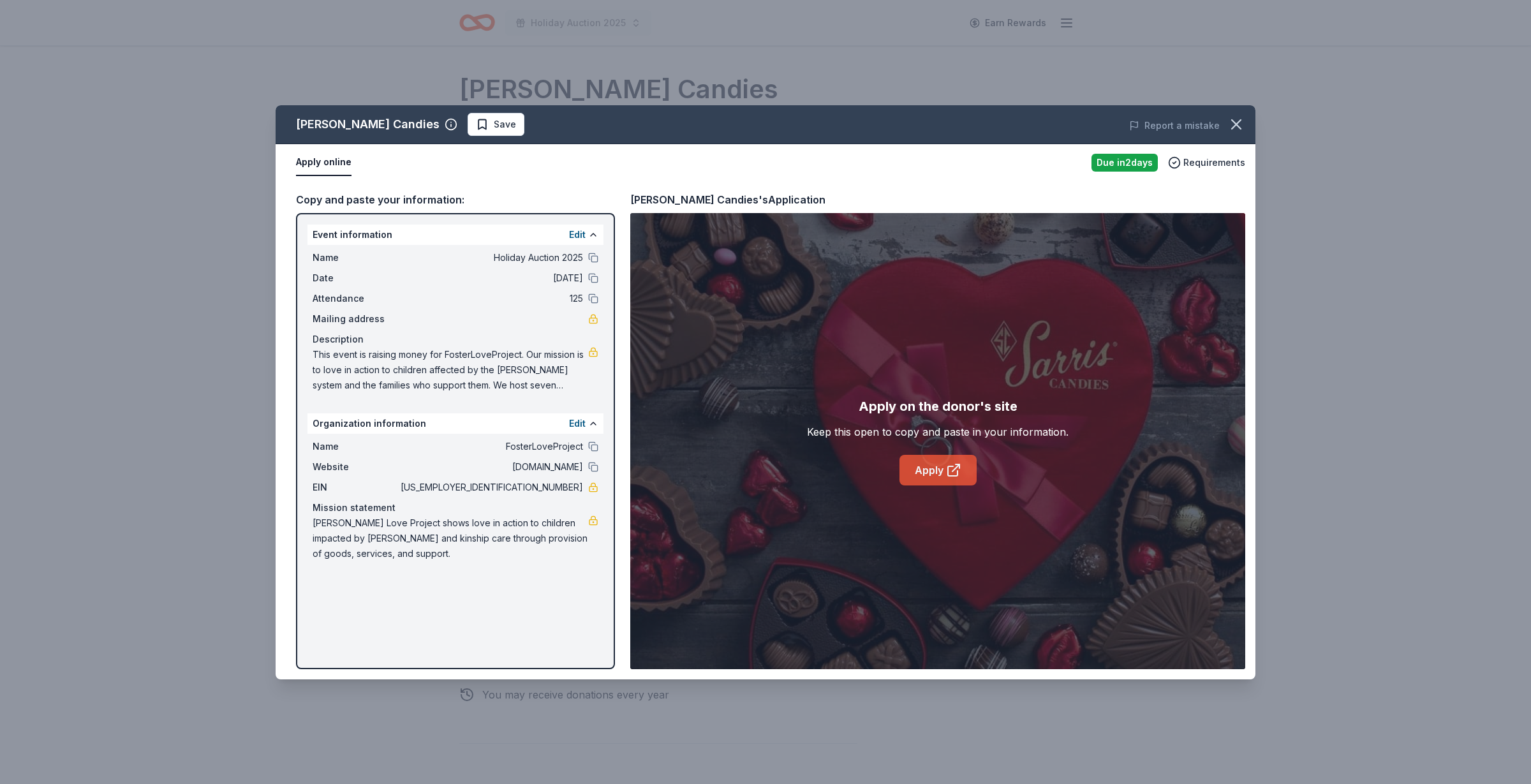
click at [931, 471] on link "Apply" at bounding box center [938, 470] width 77 height 31
